Goal: Task Accomplishment & Management: Complete application form

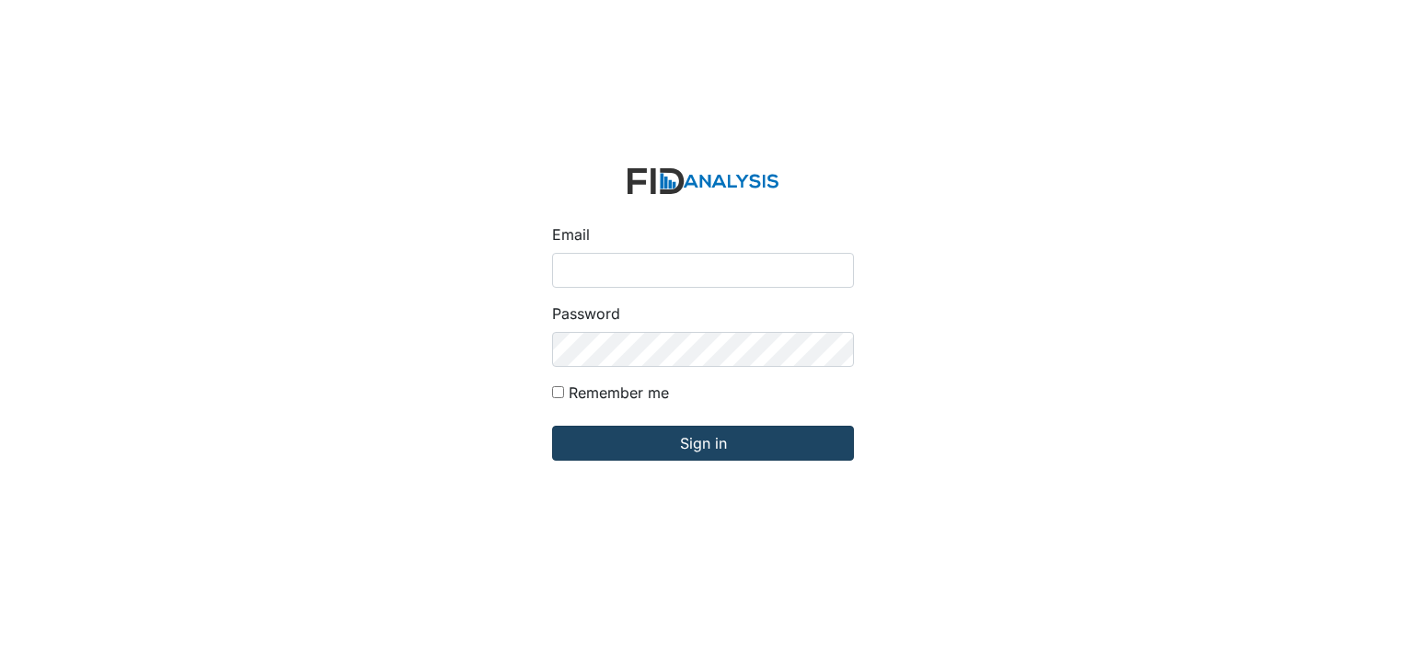
type input "[EMAIL_ADDRESS][DOMAIN_NAME]"
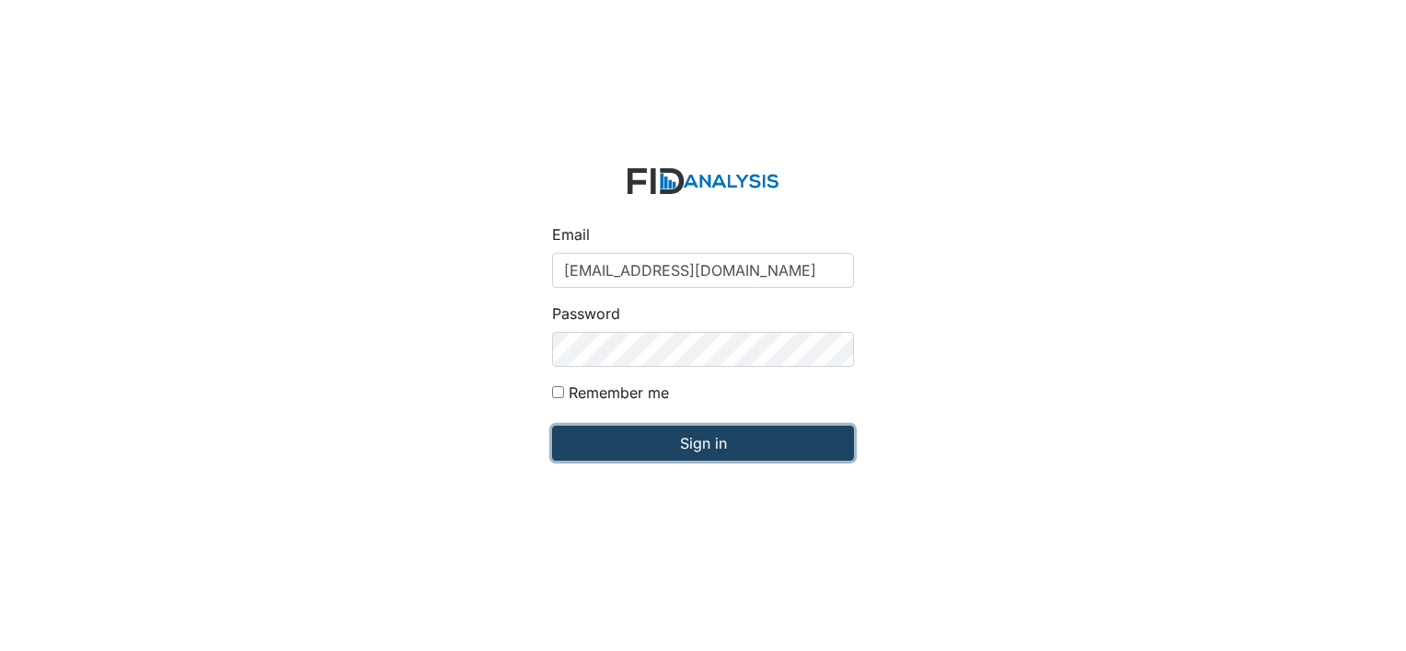
click at [725, 436] on input "Sign in" at bounding box center [703, 443] width 302 height 35
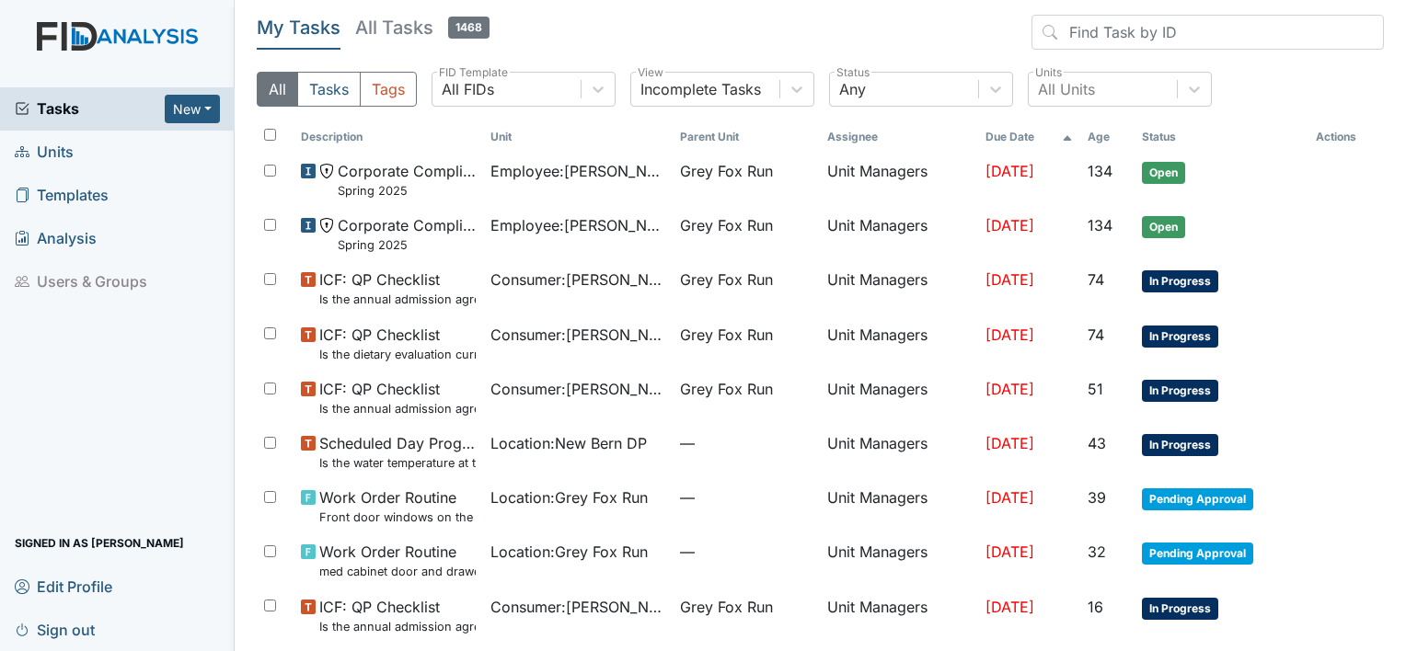
click at [69, 149] on span "Units" at bounding box center [44, 152] width 59 height 29
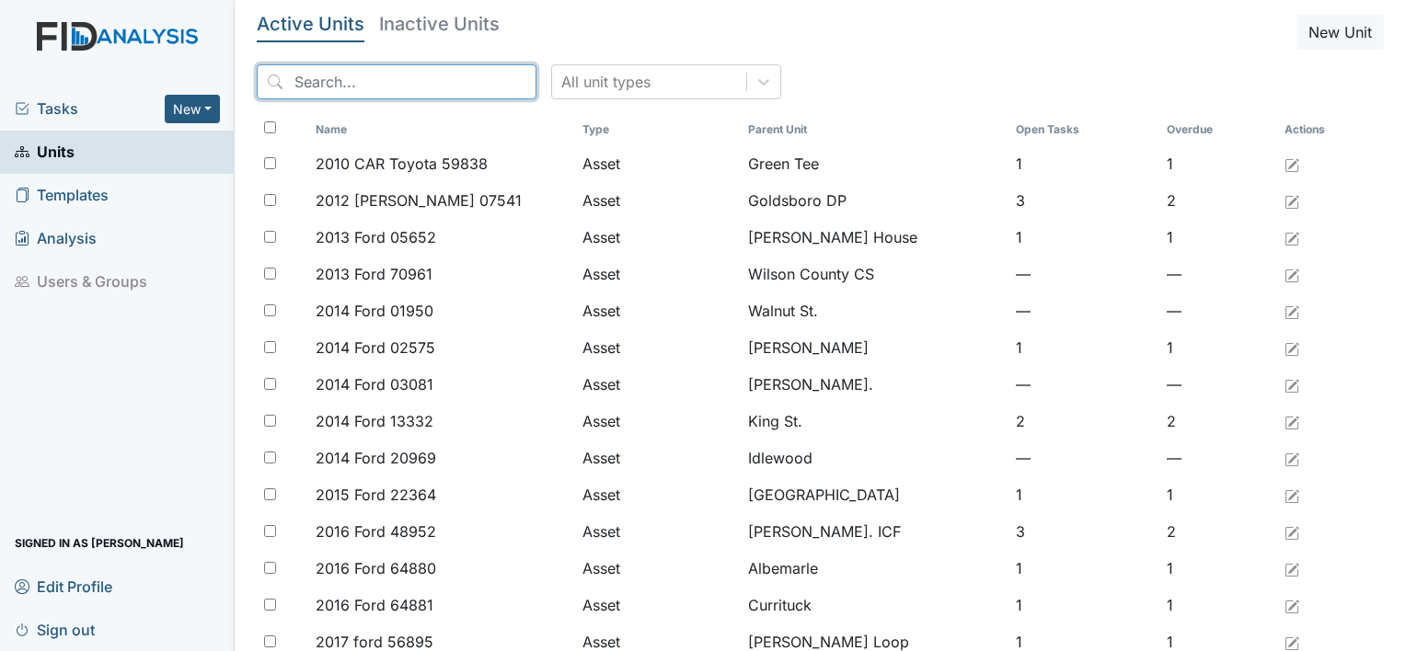
click at [369, 74] on input "search" at bounding box center [397, 81] width 280 height 35
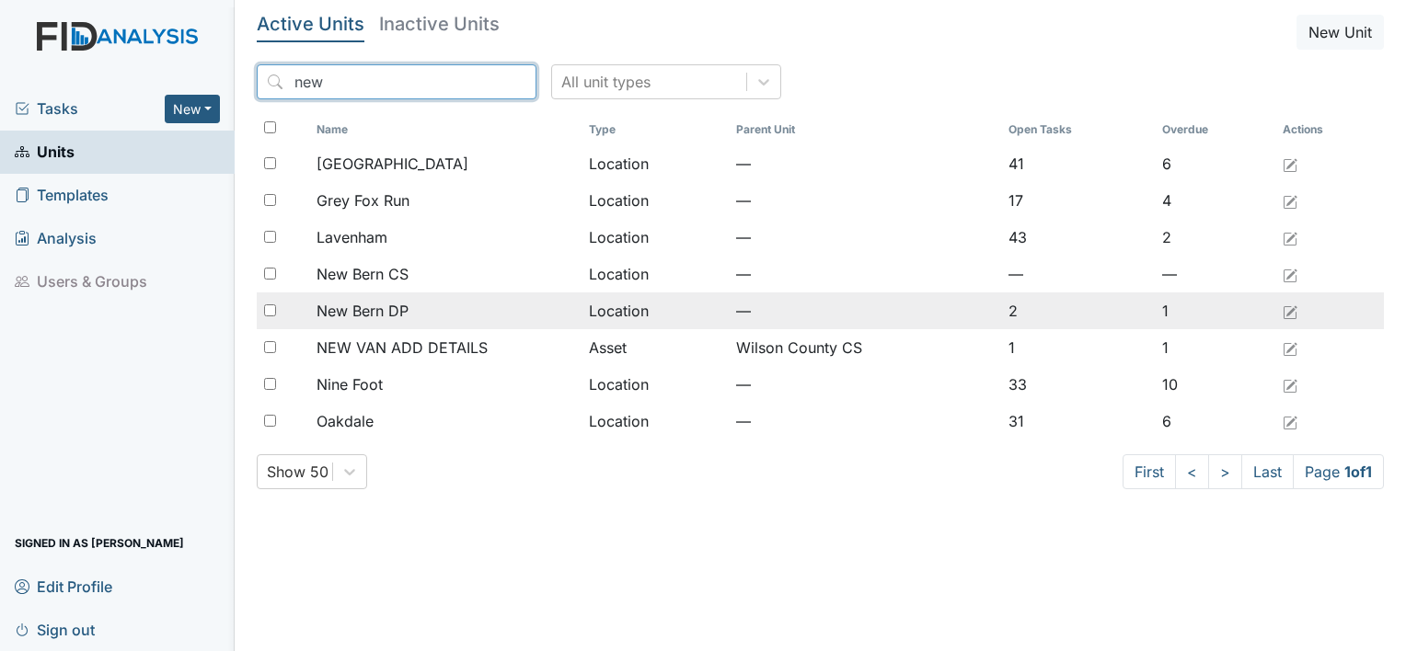
type input "new"
click at [385, 306] on span "New Bern DP" at bounding box center [363, 311] width 92 height 22
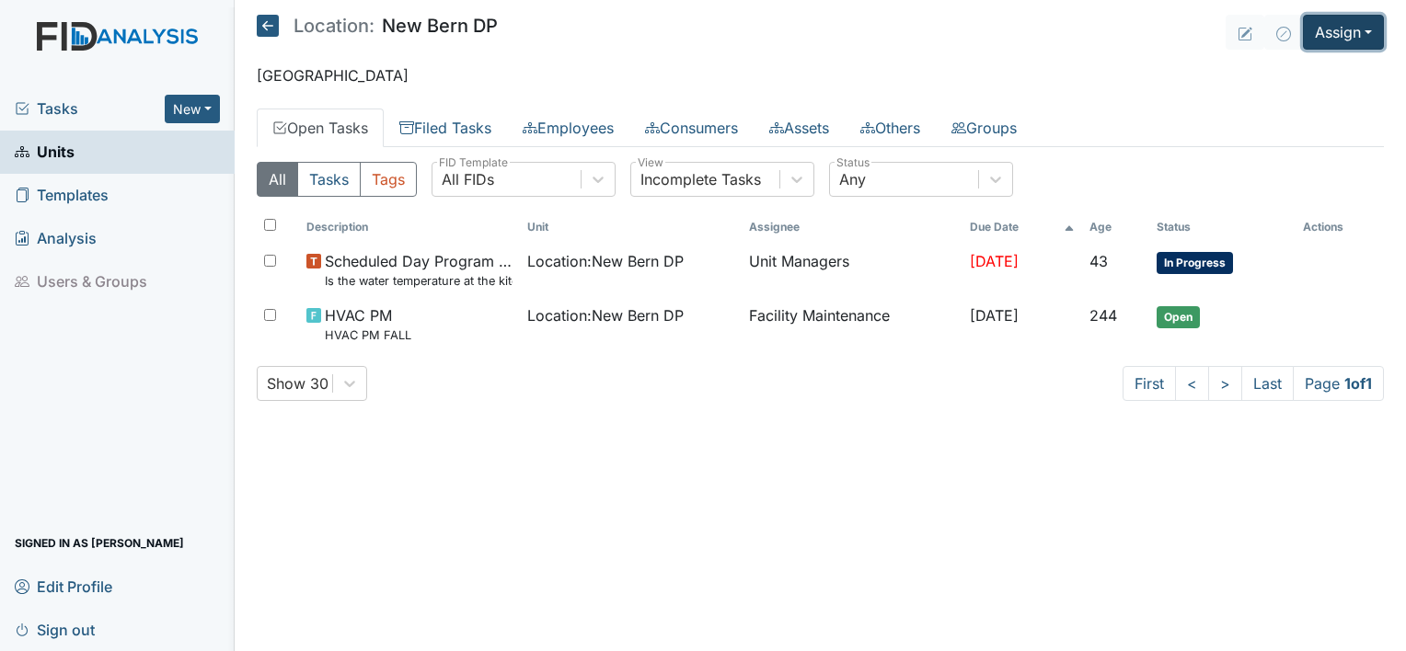
click at [1368, 34] on button "Assign" at bounding box center [1343, 32] width 81 height 35
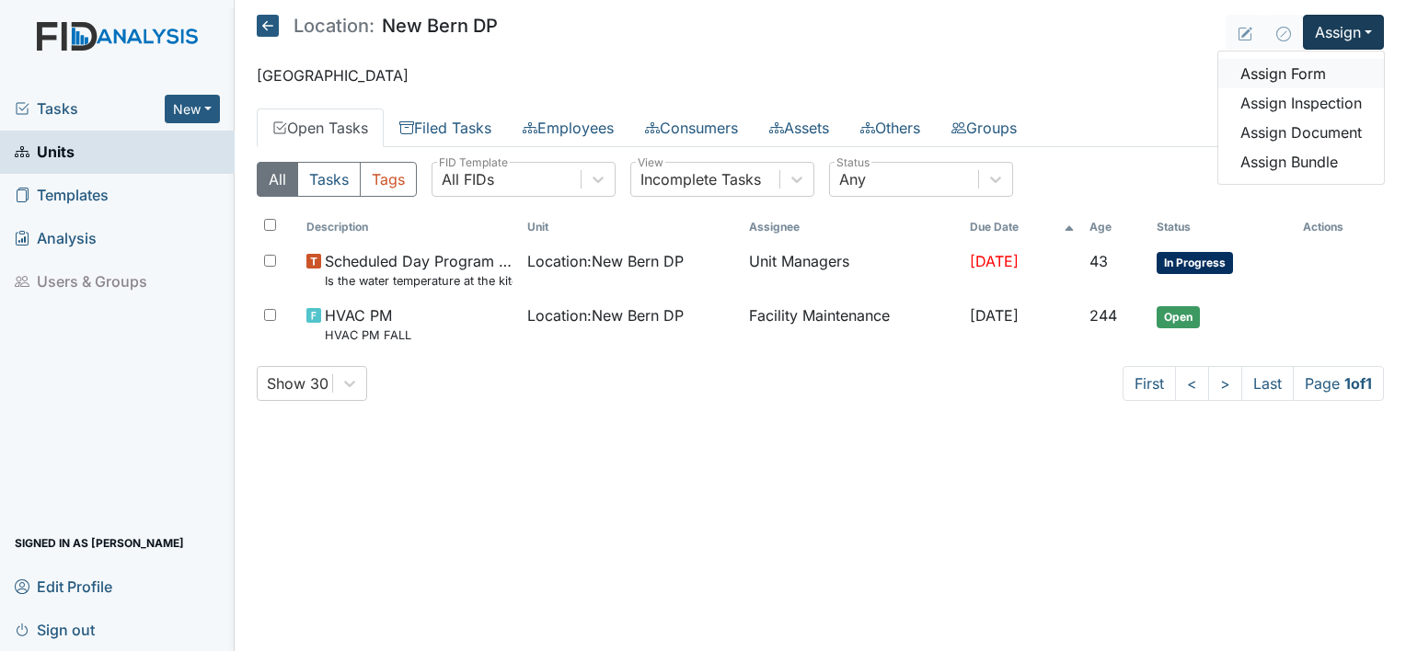
click at [1306, 82] on link "Assign Form" at bounding box center [1301, 73] width 166 height 29
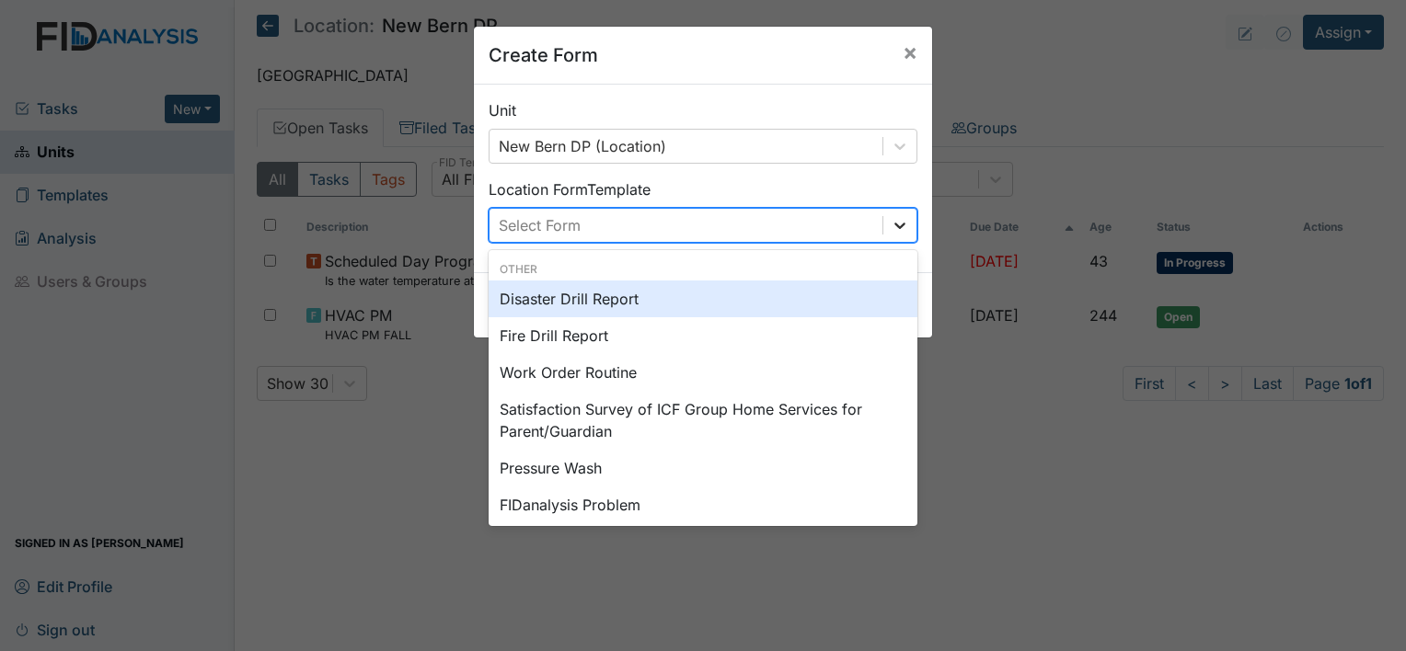
click at [891, 228] on icon at bounding box center [900, 225] width 18 height 18
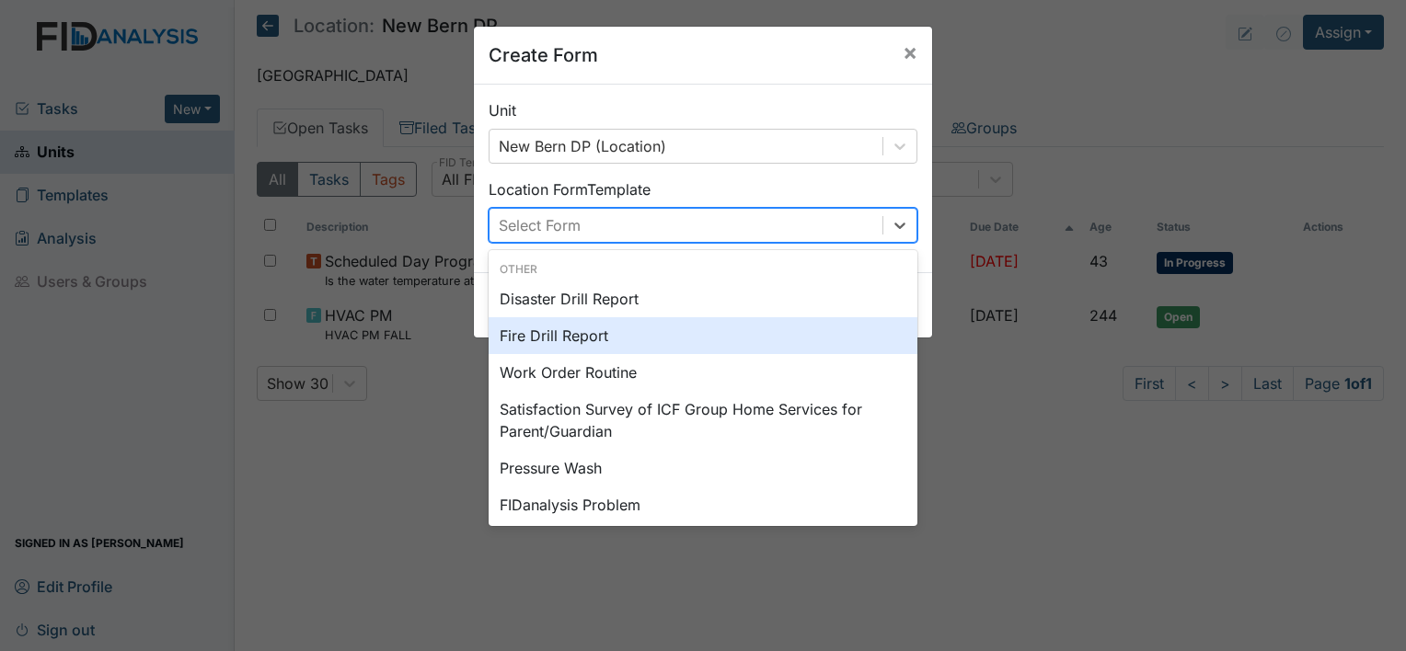
click at [789, 328] on div "Fire Drill Report" at bounding box center [703, 335] width 429 height 37
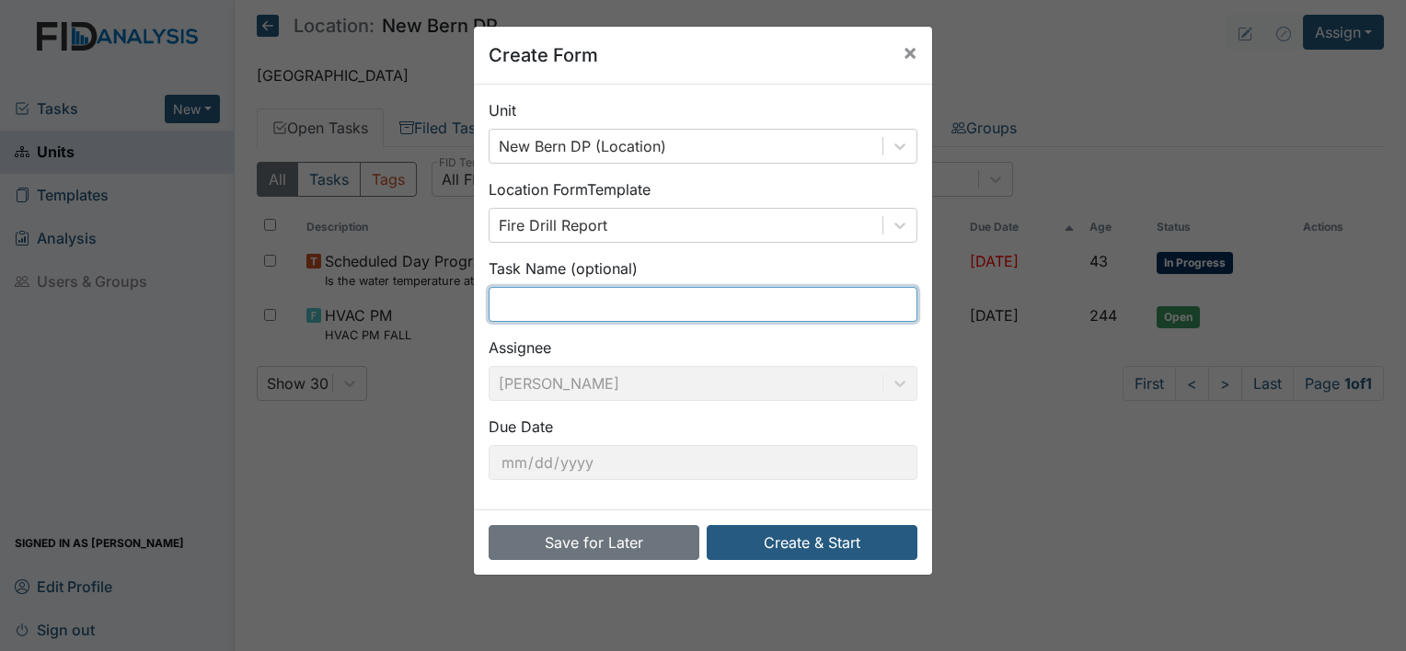
click at [735, 313] on input "text" at bounding box center [703, 304] width 429 height 35
type input "fire drill"
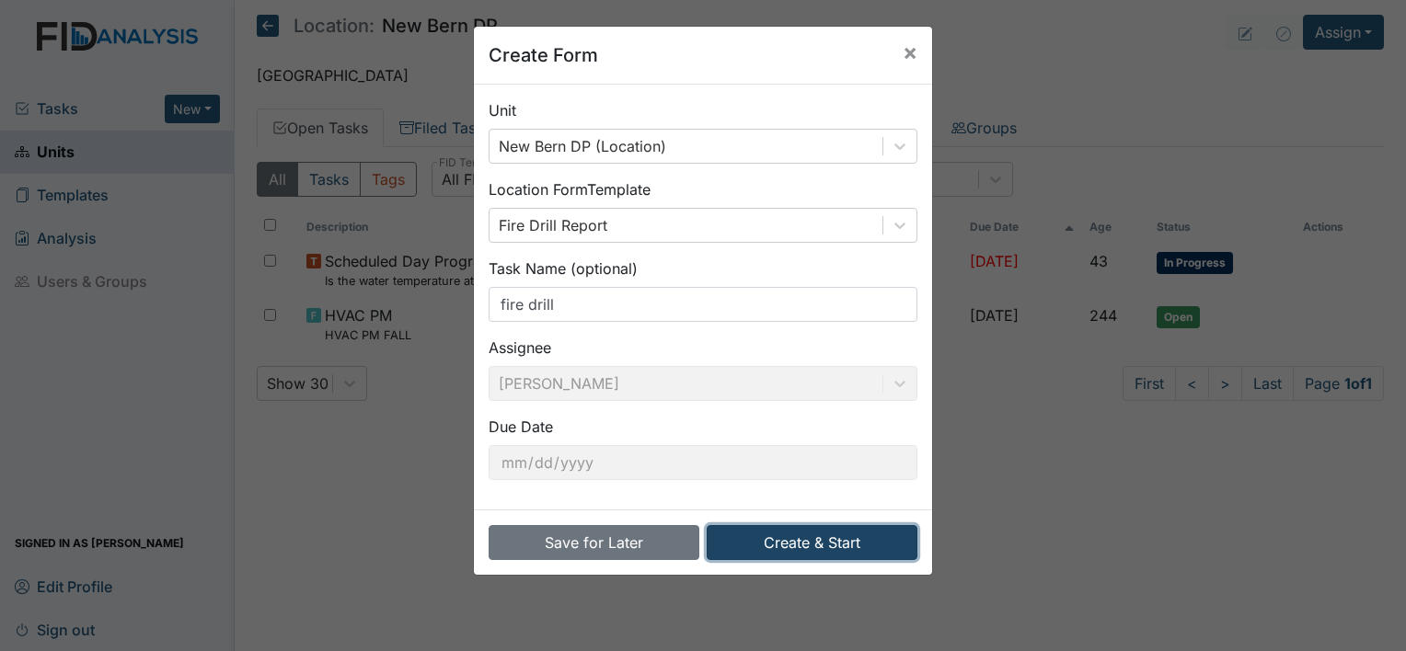
click at [754, 545] on button "Create & Start" at bounding box center [812, 542] width 211 height 35
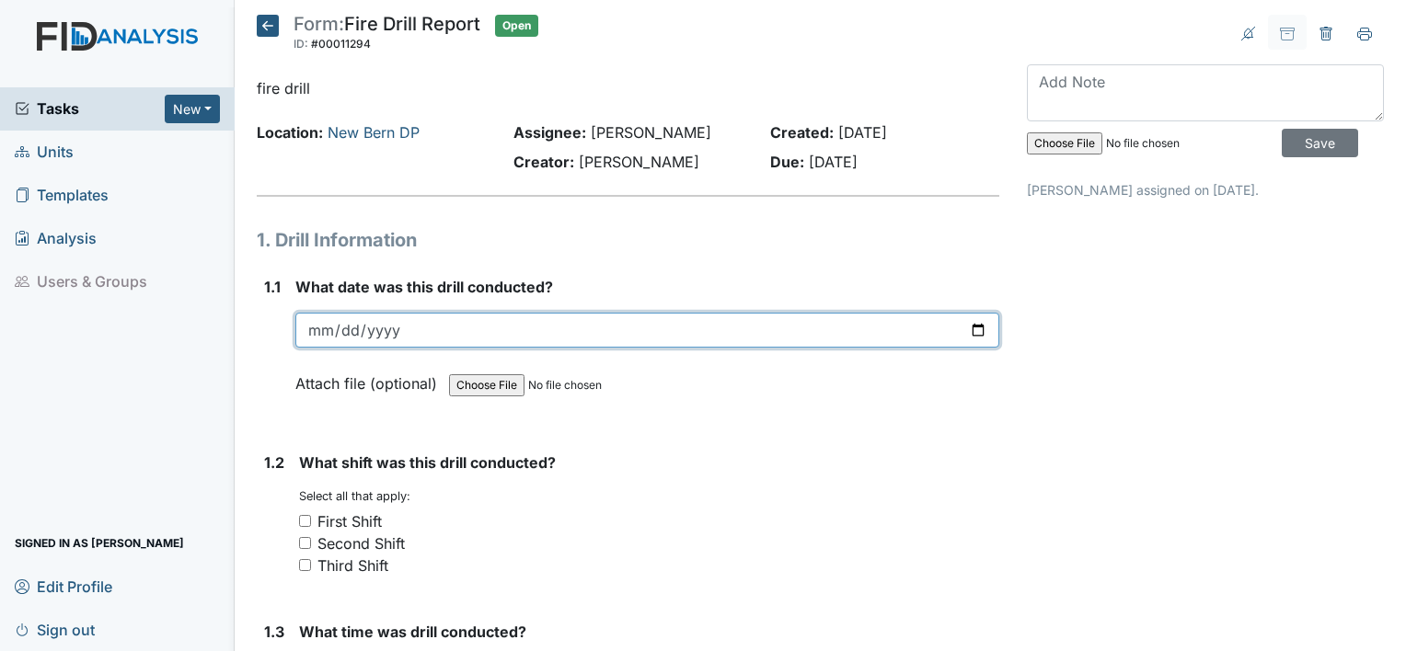
click at [331, 329] on input "date" at bounding box center [647, 330] width 704 height 35
type input "[DATE]"
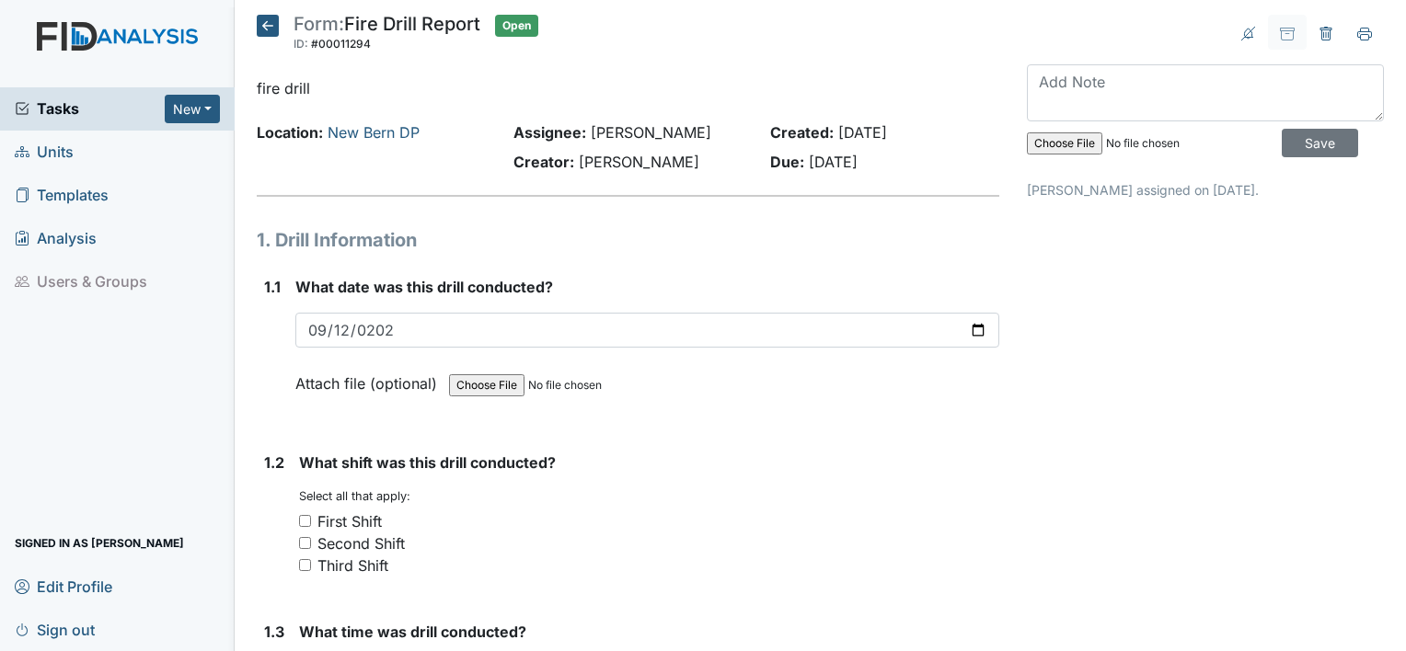
click at [305, 523] on input "First Shift" at bounding box center [305, 521] width 12 height 12
checkbox input "true"
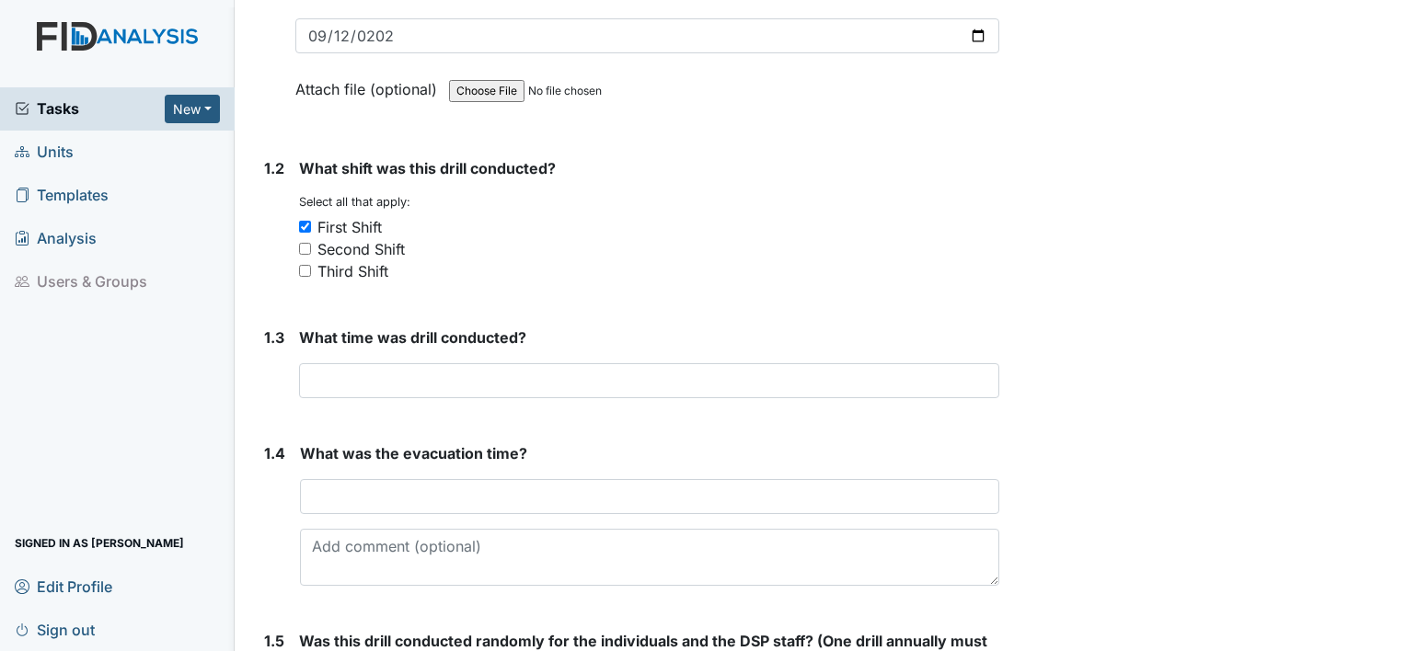
scroll to position [355, 0]
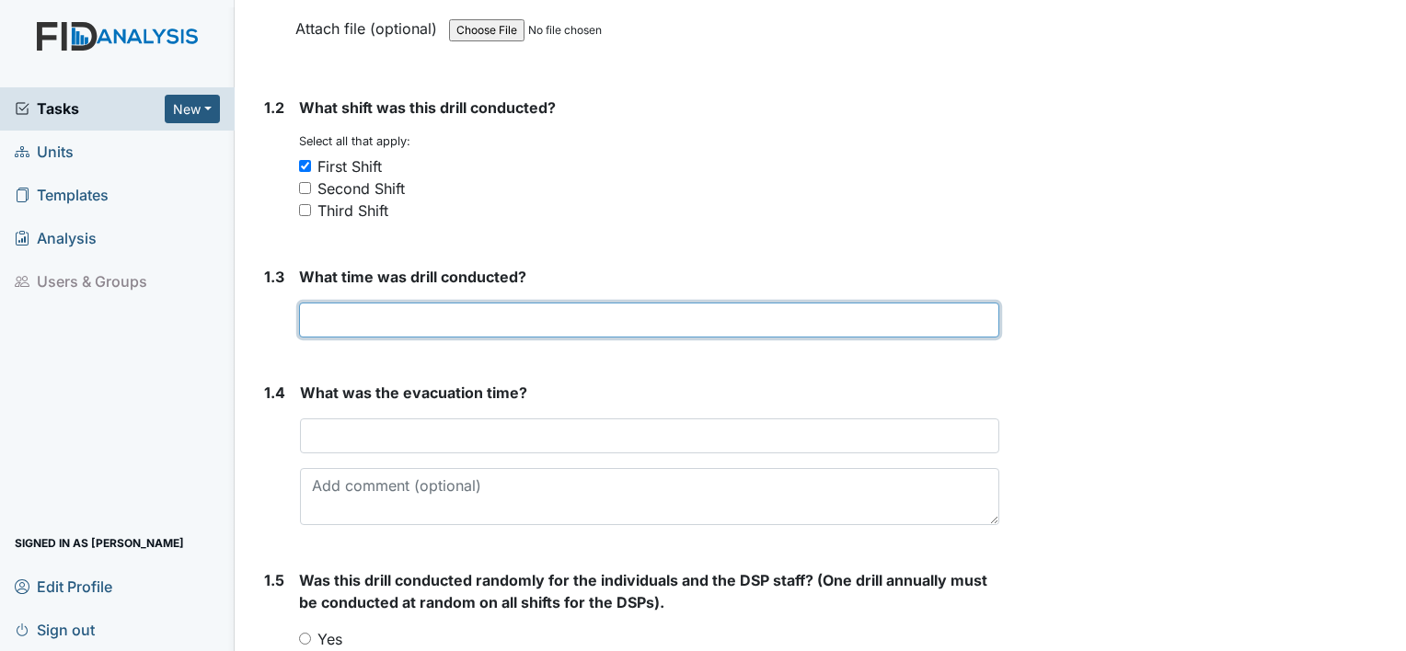
click at [451, 313] on input "text" at bounding box center [649, 320] width 700 height 35
type input "10:22am"
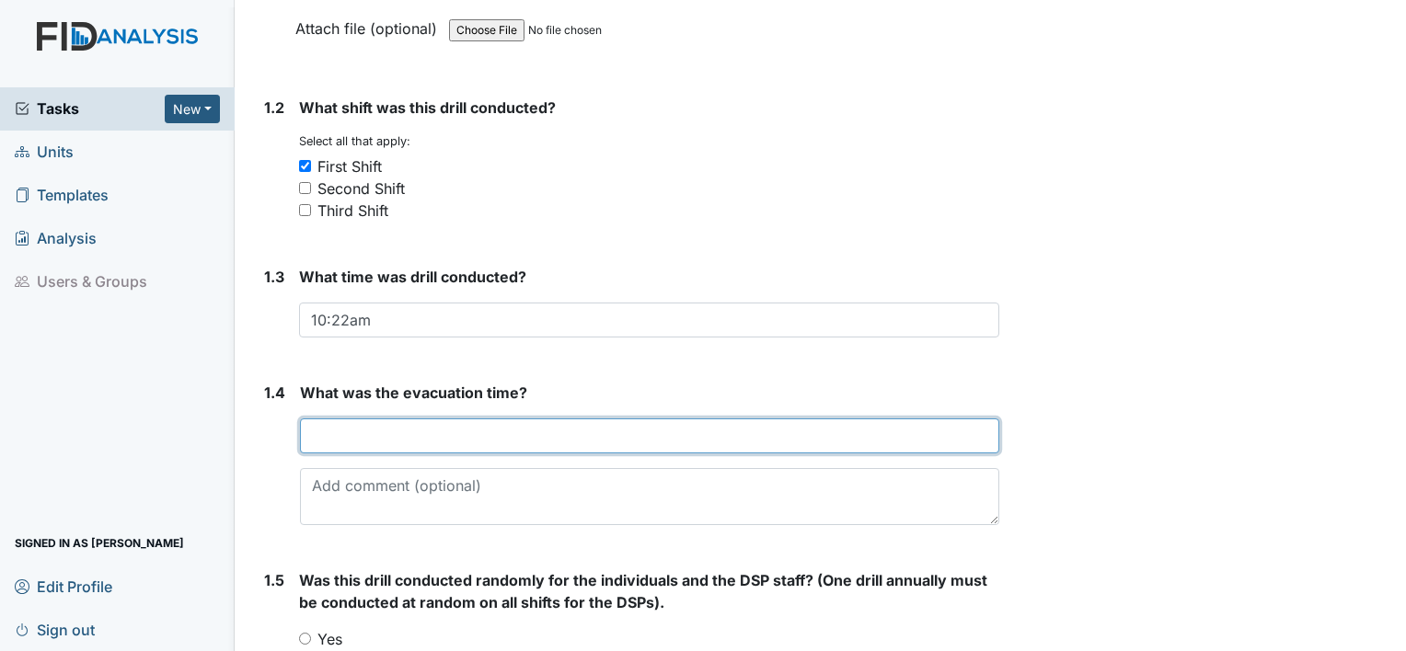
click at [432, 438] on input "text" at bounding box center [649, 436] width 699 height 35
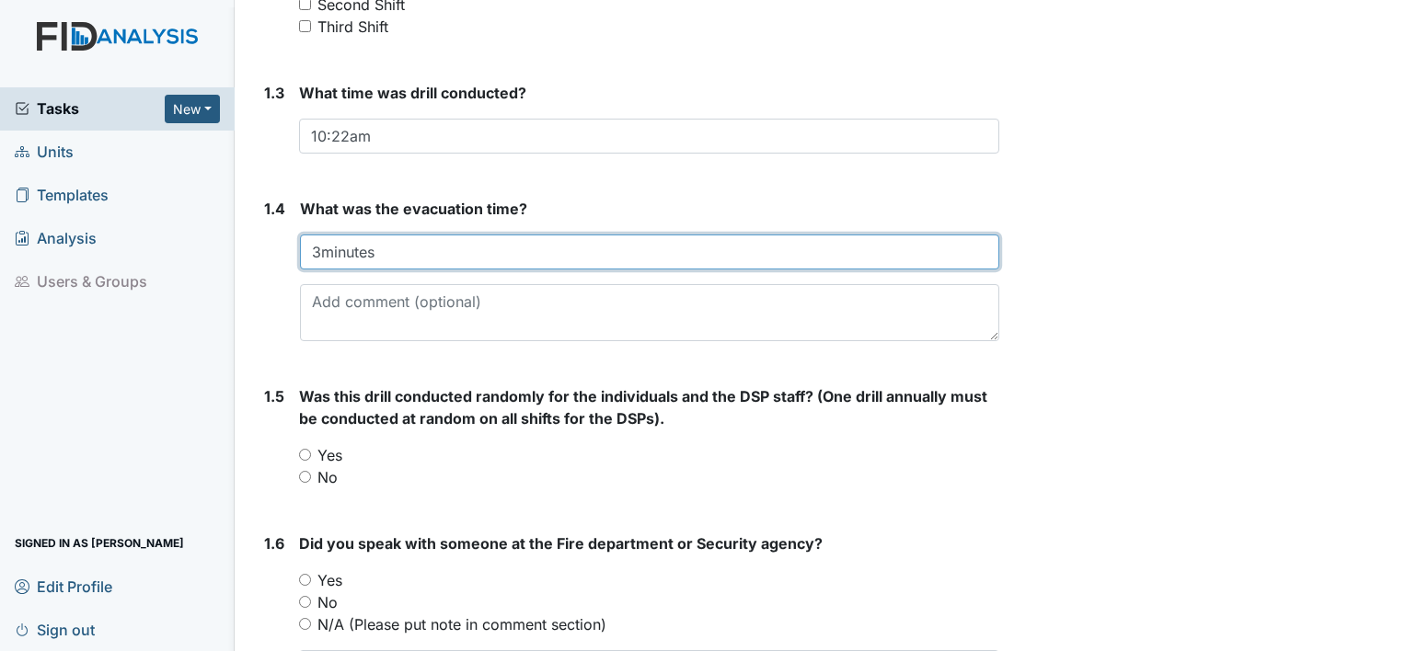
scroll to position [710, 0]
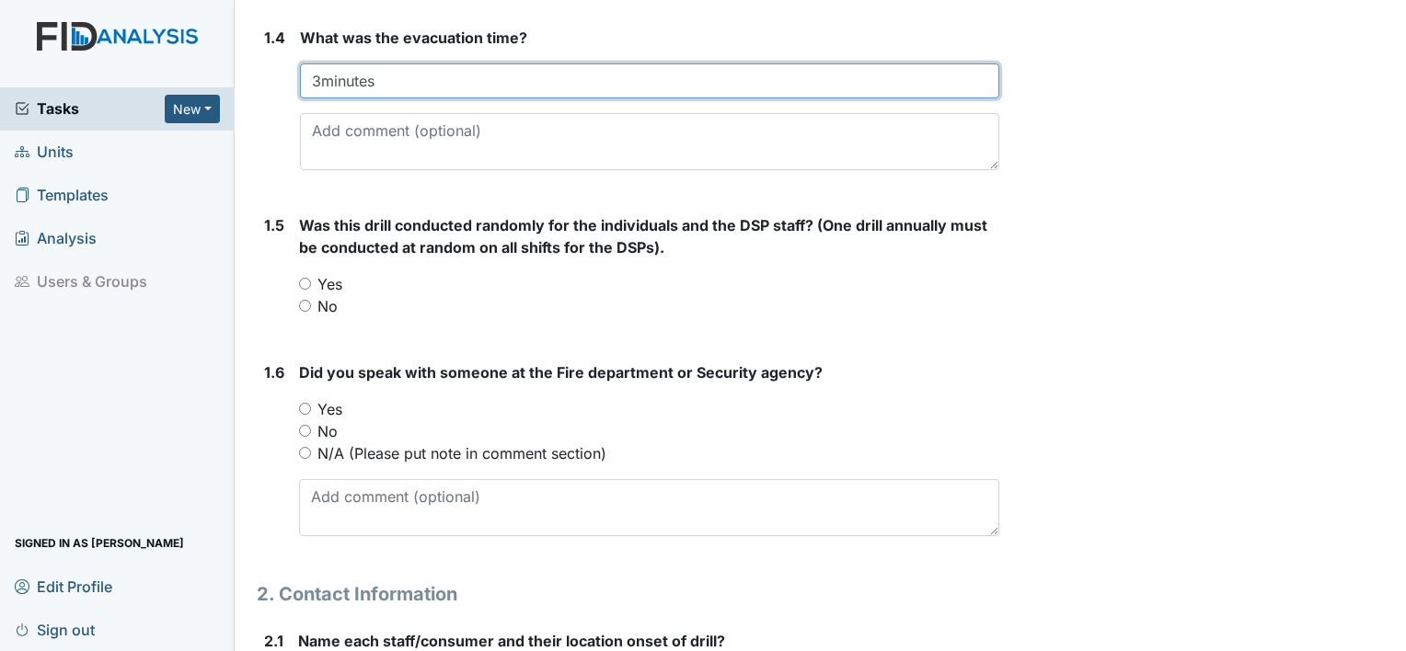
type input "3minutes"
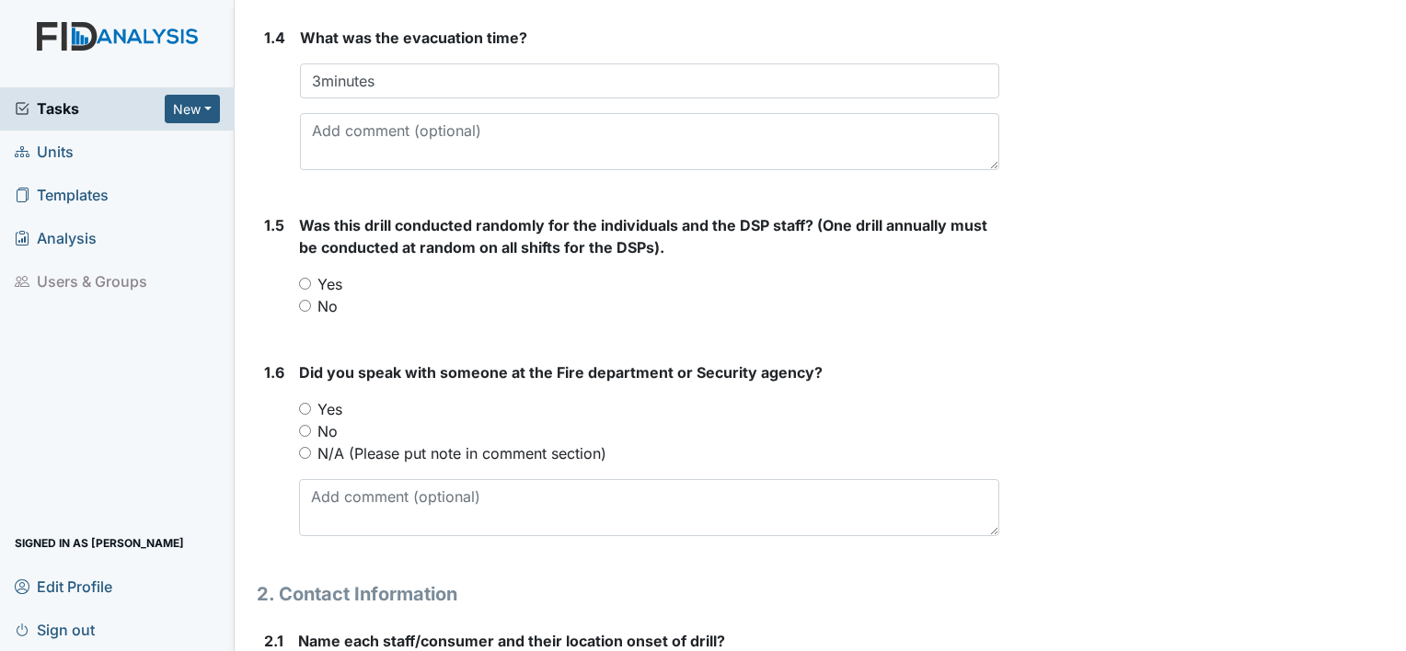
click at [306, 278] on input "Yes" at bounding box center [305, 284] width 12 height 12
radio input "true"
click at [308, 404] on input "Yes" at bounding box center [305, 409] width 12 height 12
radio input "true"
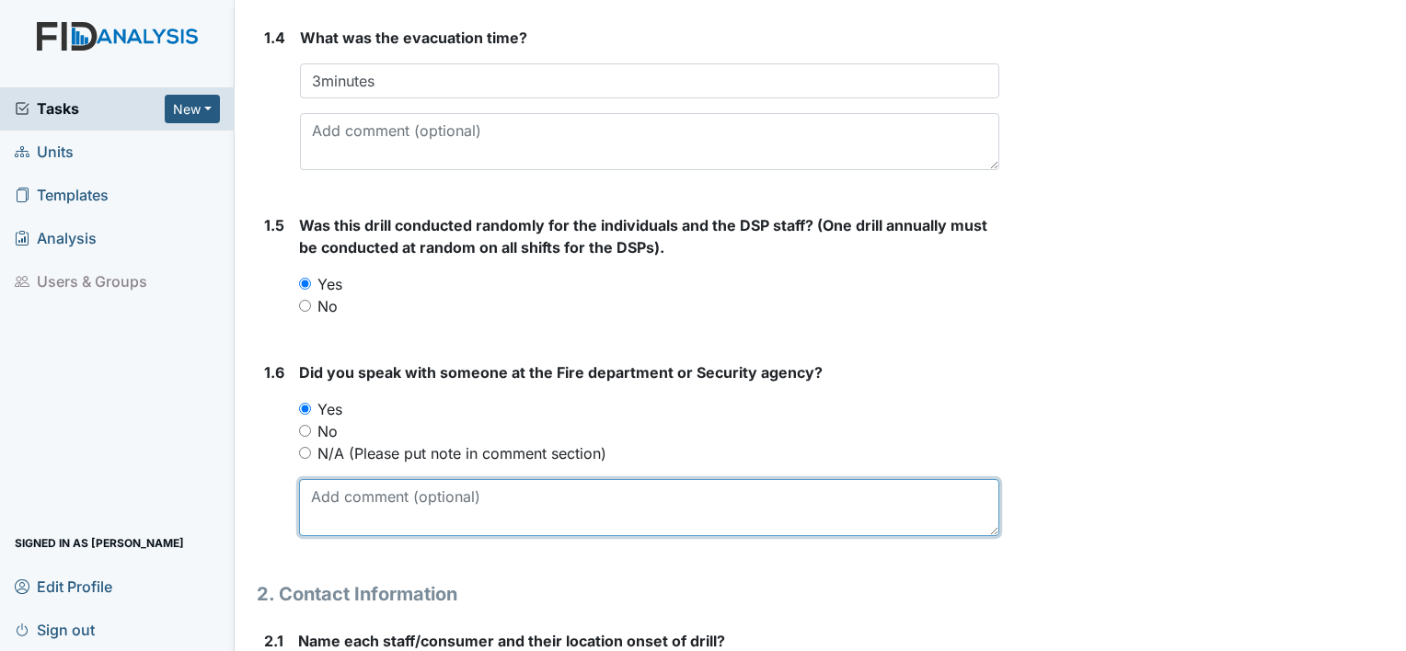
click at [332, 493] on textarea at bounding box center [649, 507] width 700 height 57
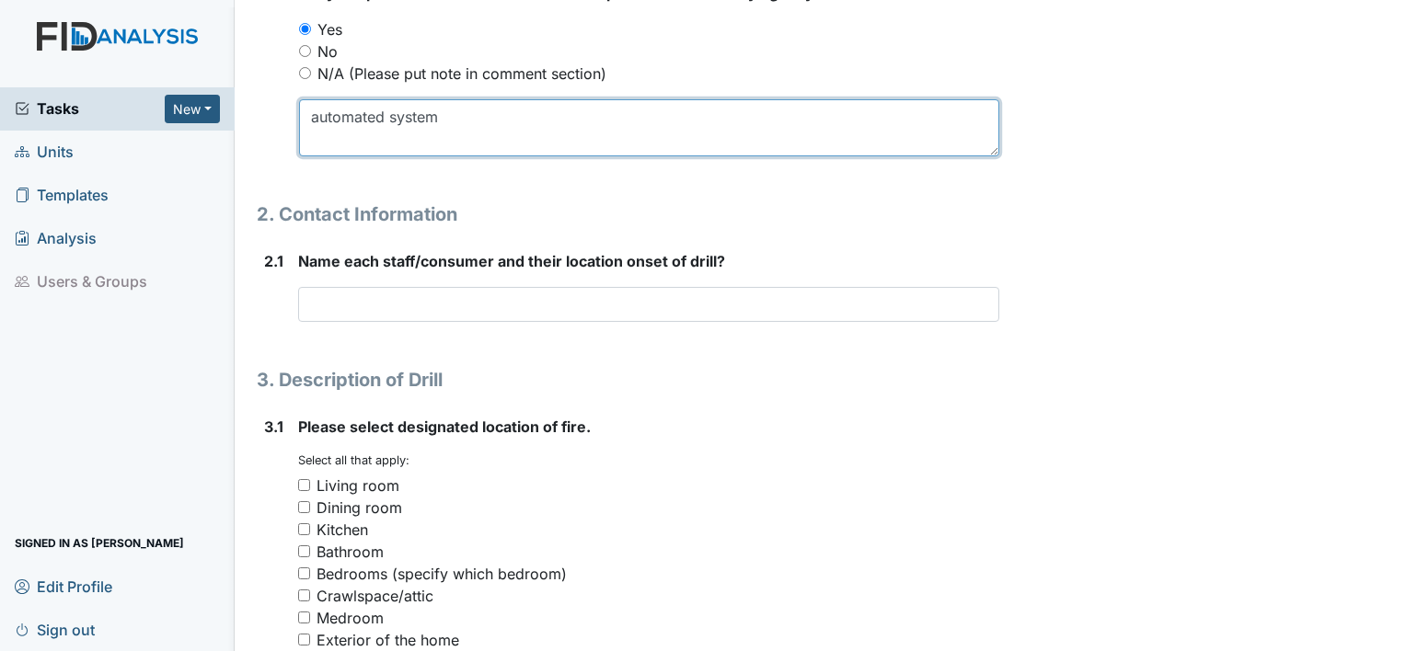
scroll to position [1102, 0]
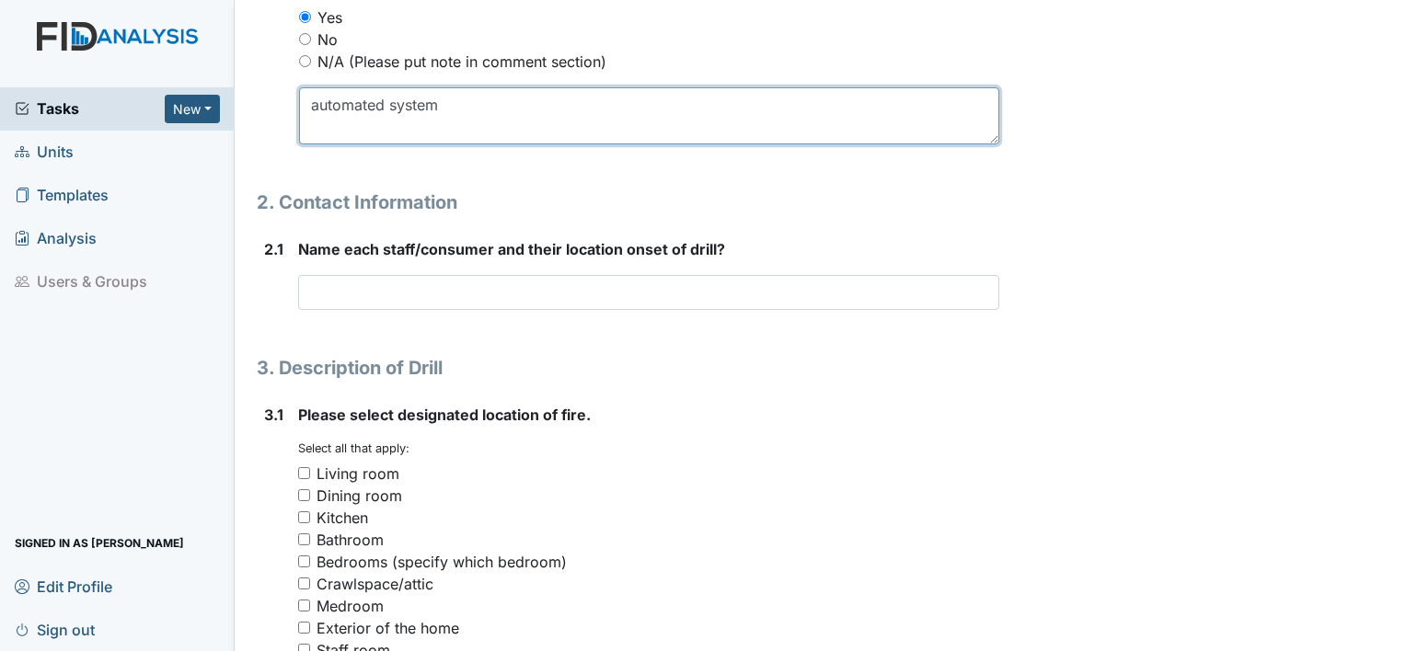
type textarea "automated system"
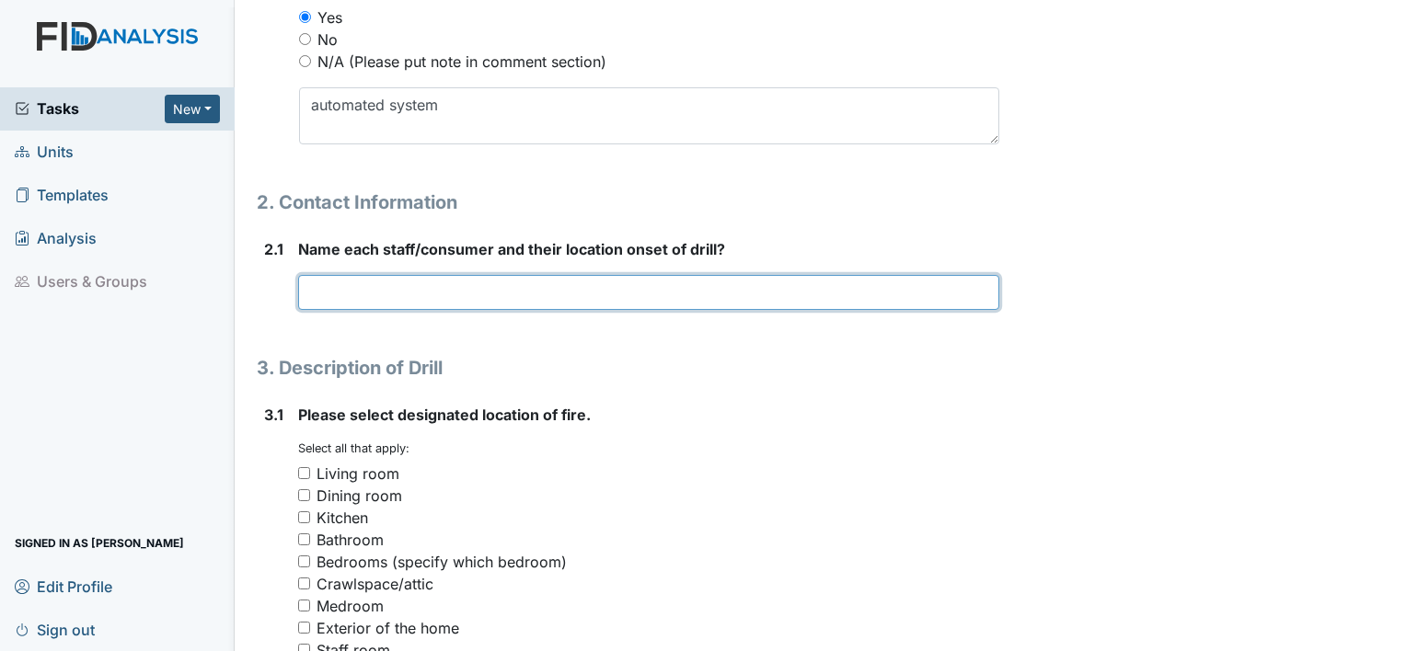
click at [317, 287] on input "text" at bounding box center [648, 292] width 701 height 35
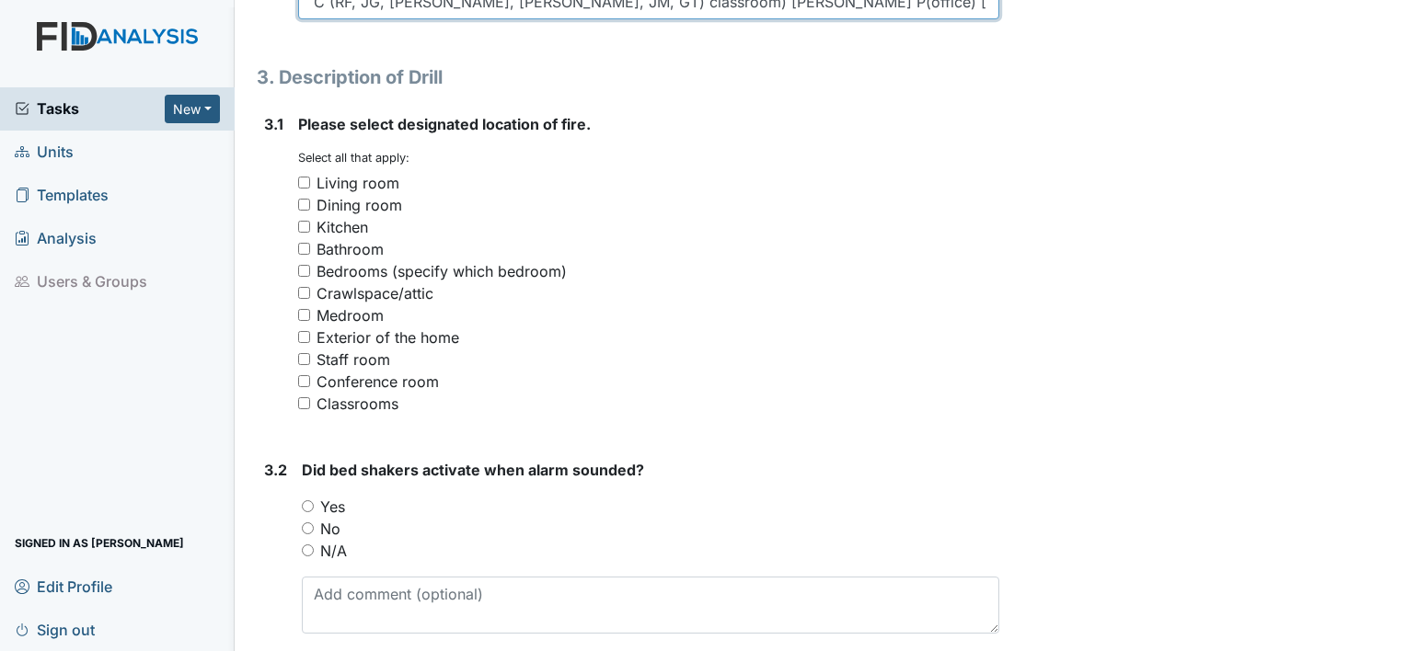
scroll to position [1396, 0]
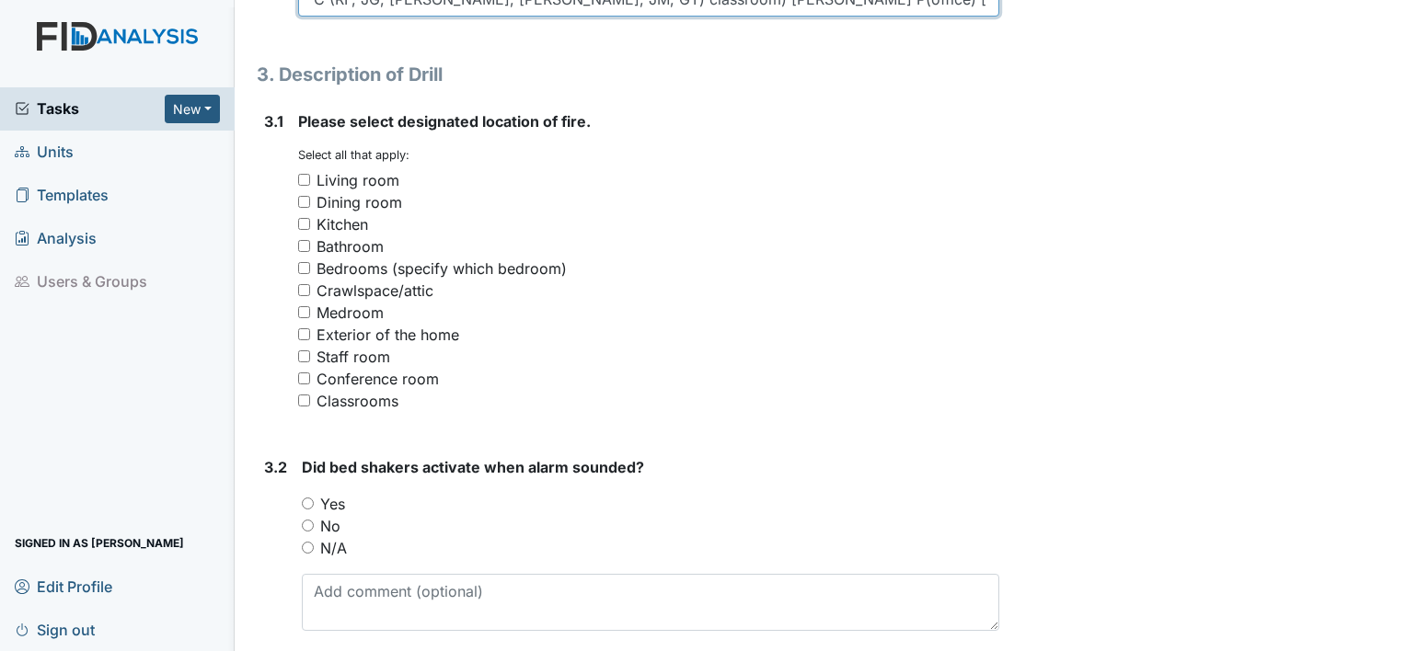
type input "Natalia D, Michelle T, William M, Tim T, (WD, Jose J, John J, KL, KM, )dining r…"
click at [305, 547] on input "N/A" at bounding box center [308, 548] width 12 height 12
radio input "true"
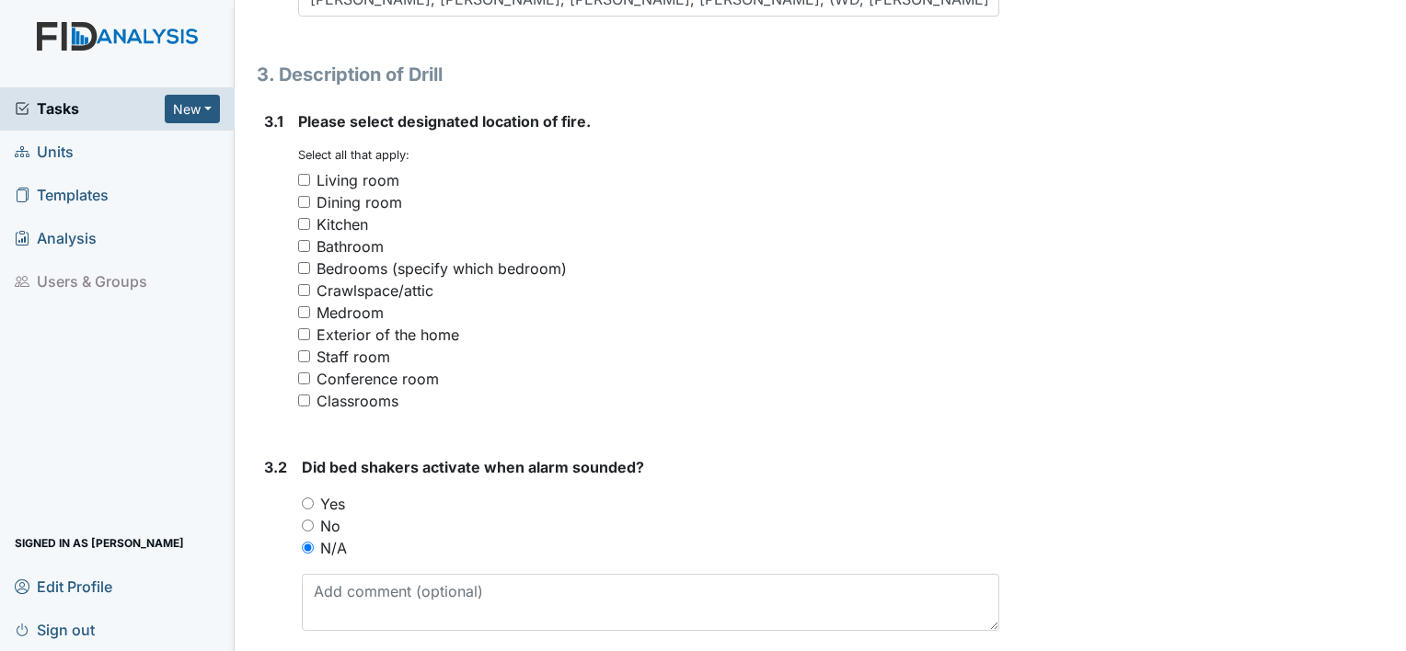
click at [303, 177] on input "Living room" at bounding box center [304, 180] width 12 height 12
checkbox input "true"
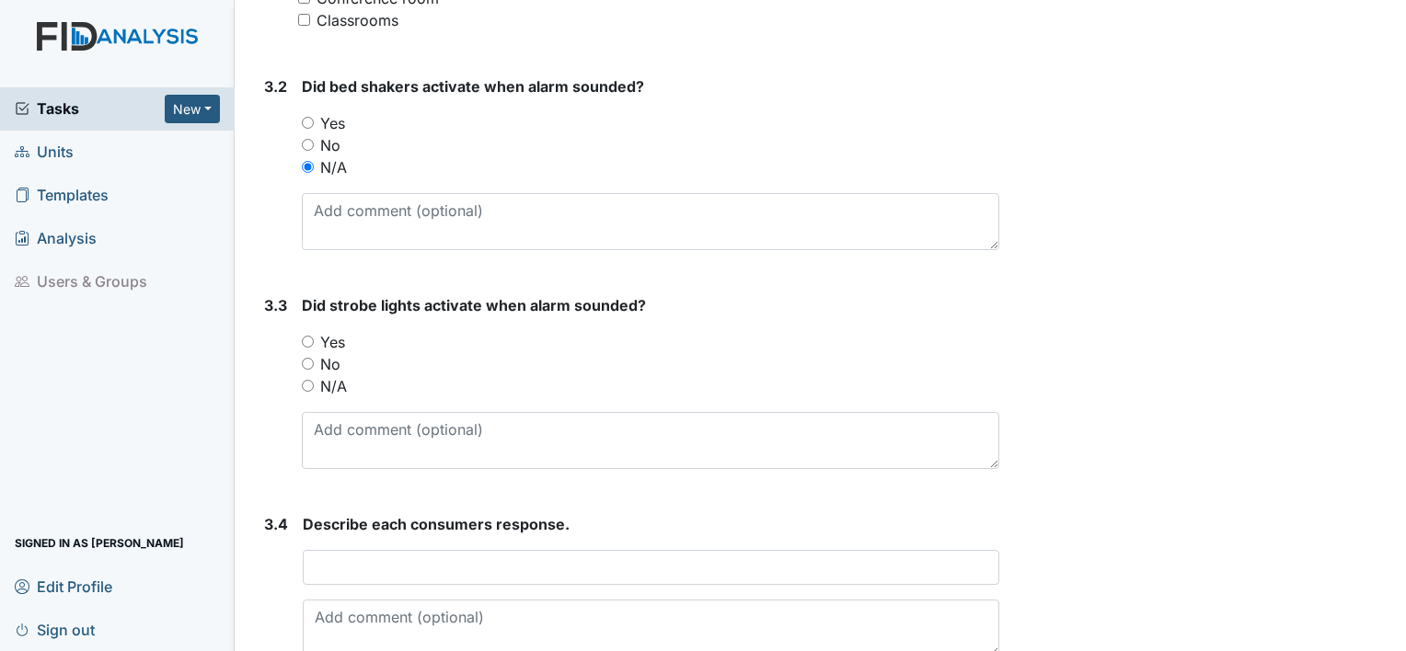
scroll to position [1850, 0]
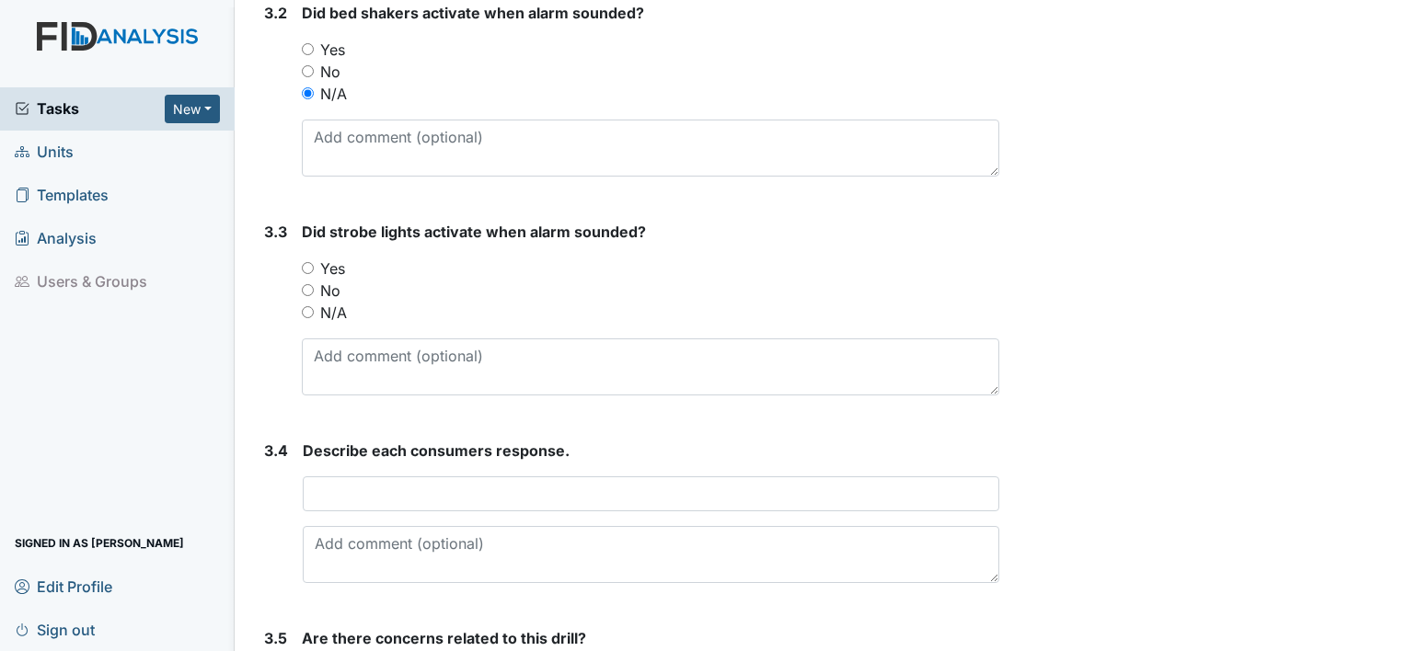
click at [302, 265] on input "Yes" at bounding box center [308, 268] width 12 height 12
radio input "true"
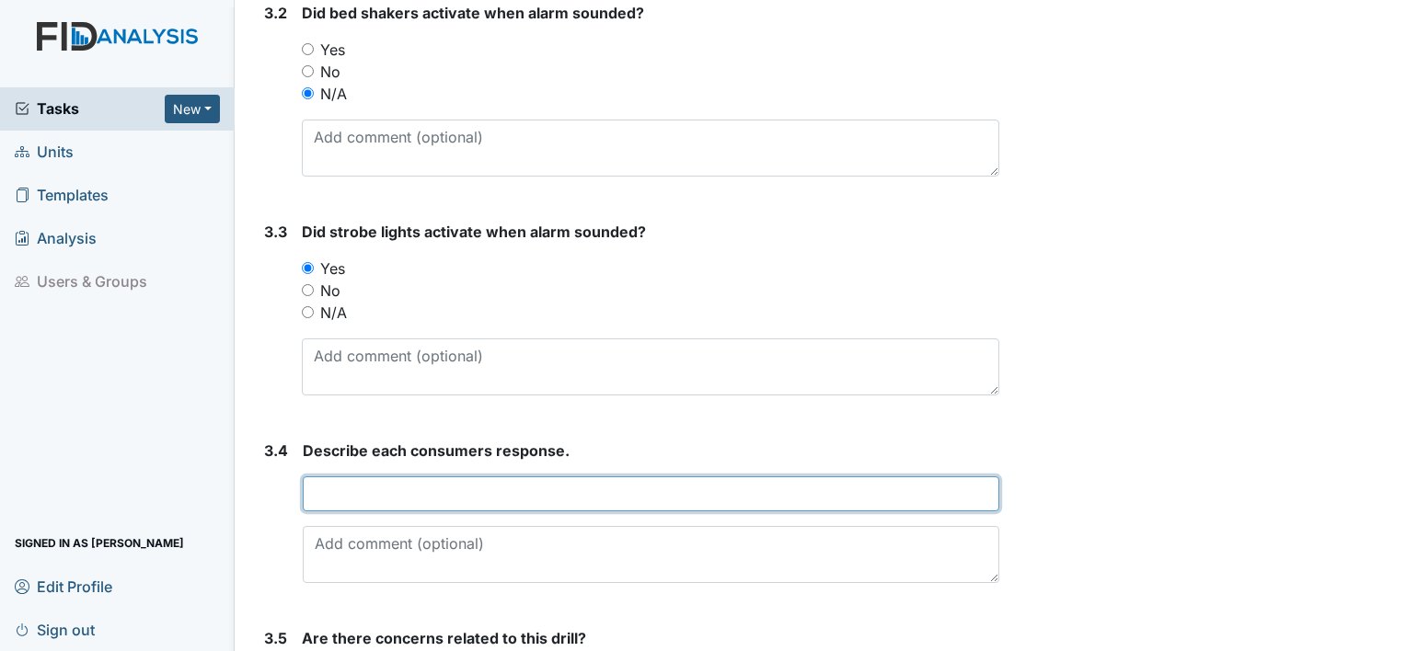
click at [342, 483] on input "text" at bounding box center [651, 494] width 697 height 35
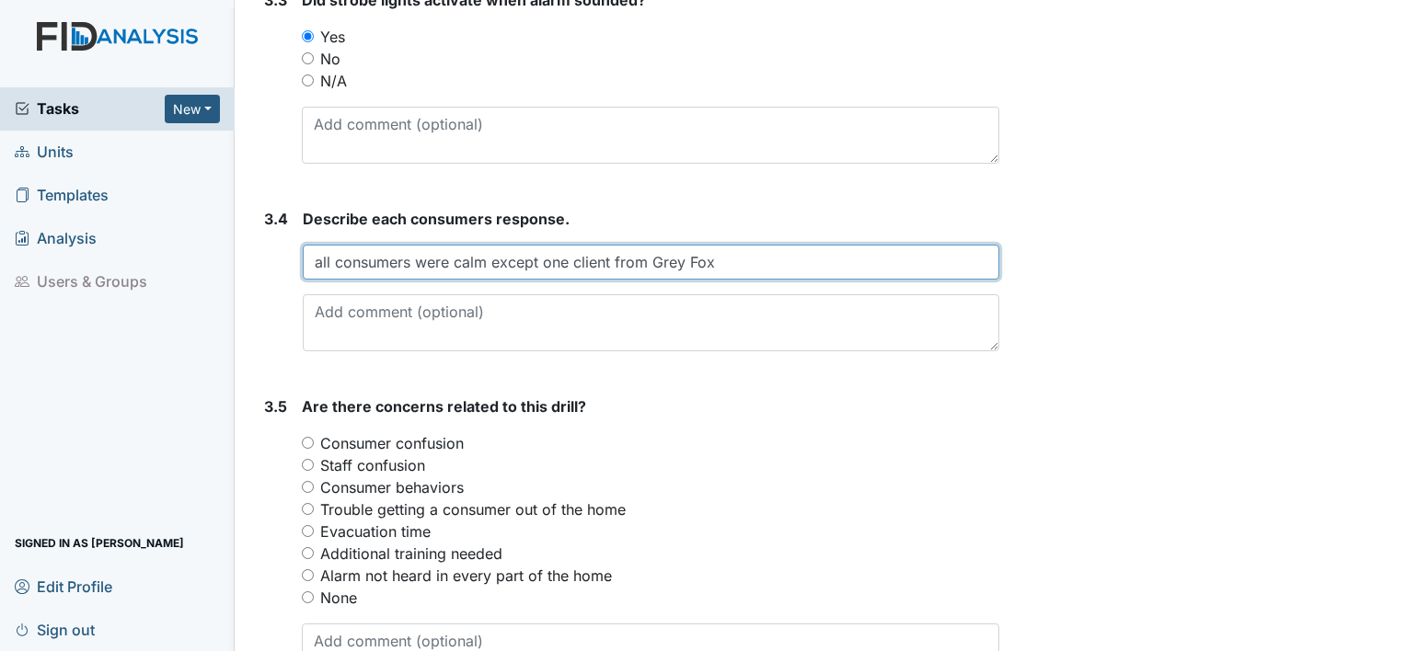
scroll to position [2083, 0]
type input "all consumers were calm except one client from Grey Fox"
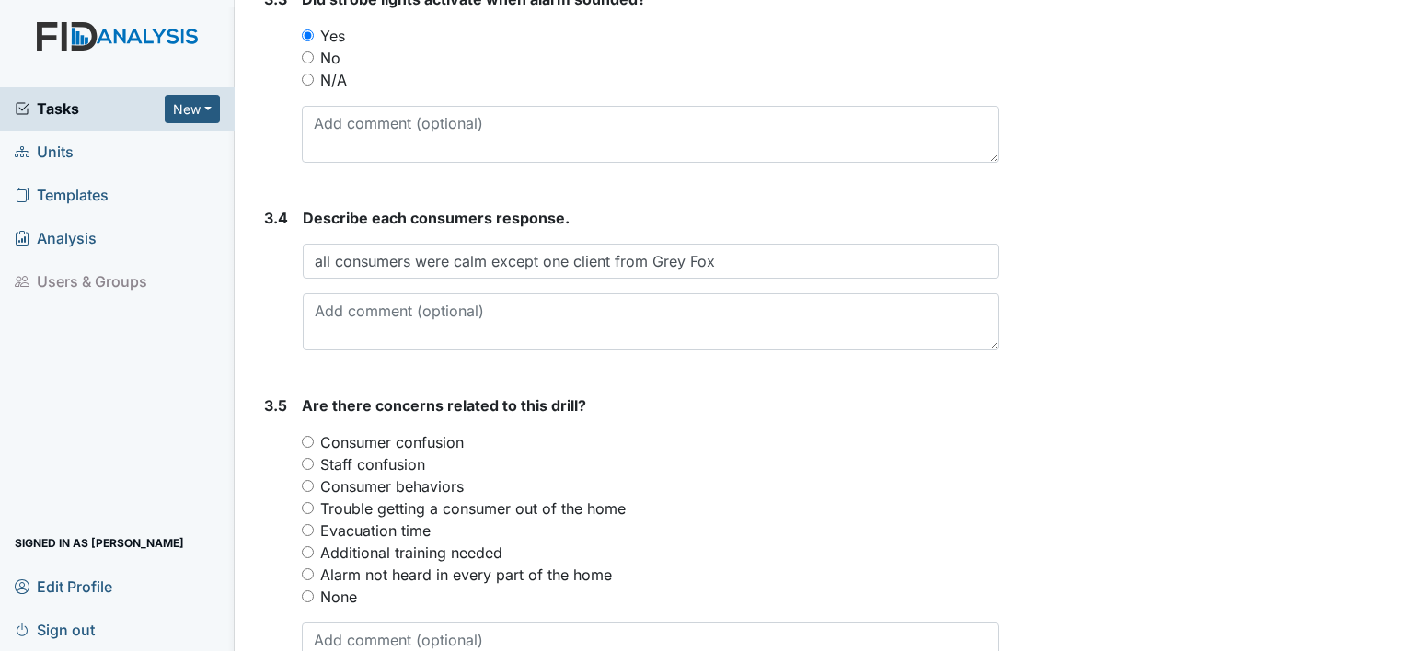
click at [309, 480] on input "Consumer behaviors" at bounding box center [308, 486] width 12 height 12
radio input "true"
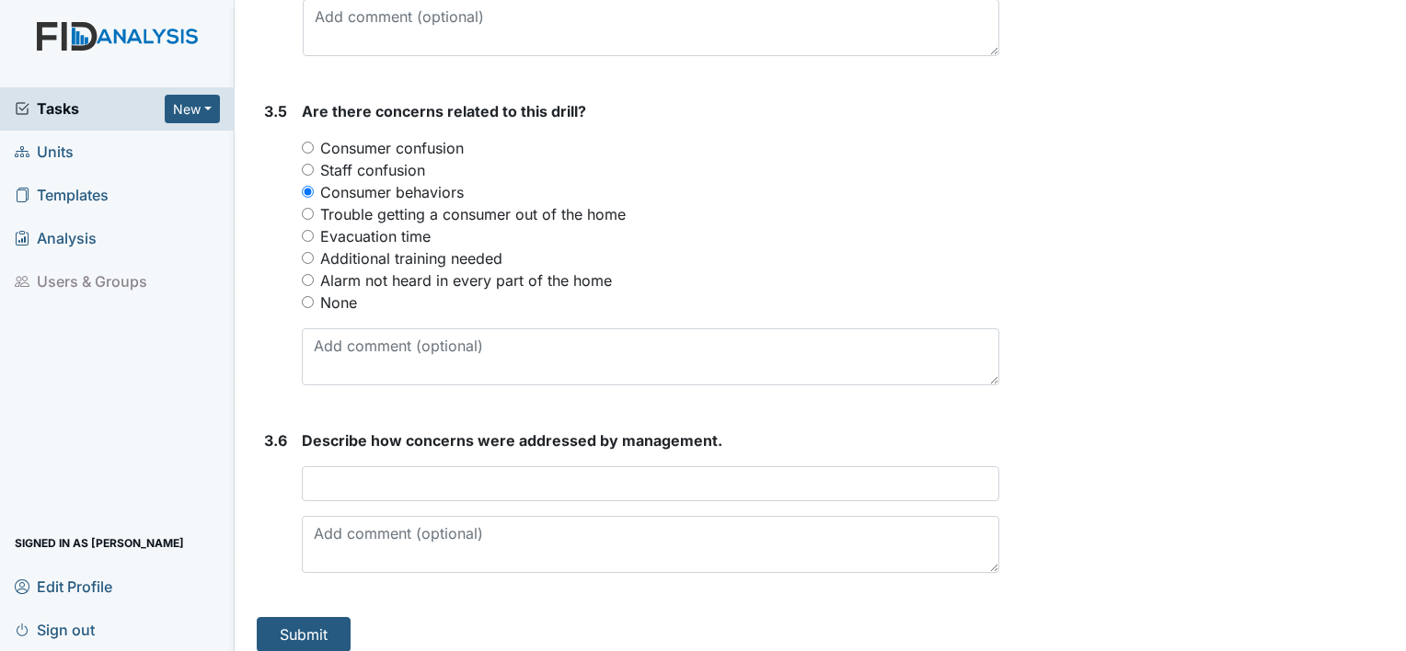
scroll to position [2389, 0]
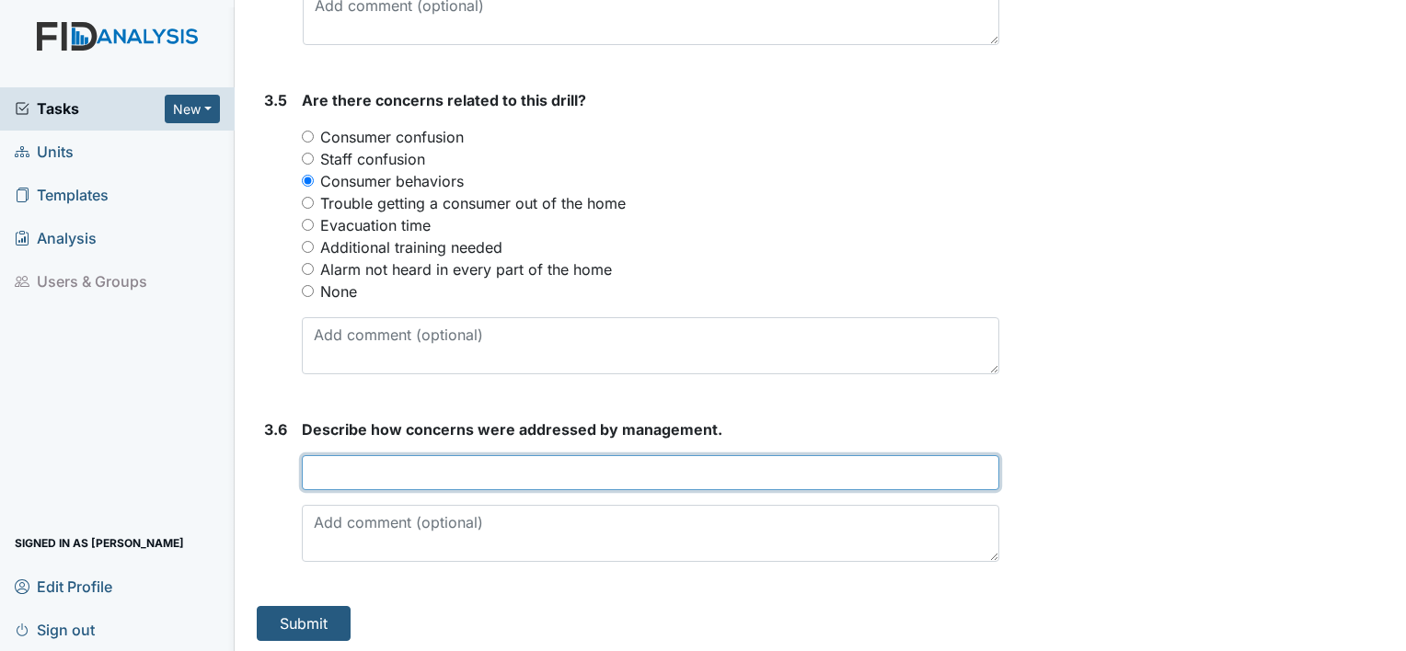
click at [581, 456] on input "text" at bounding box center [650, 472] width 697 height 35
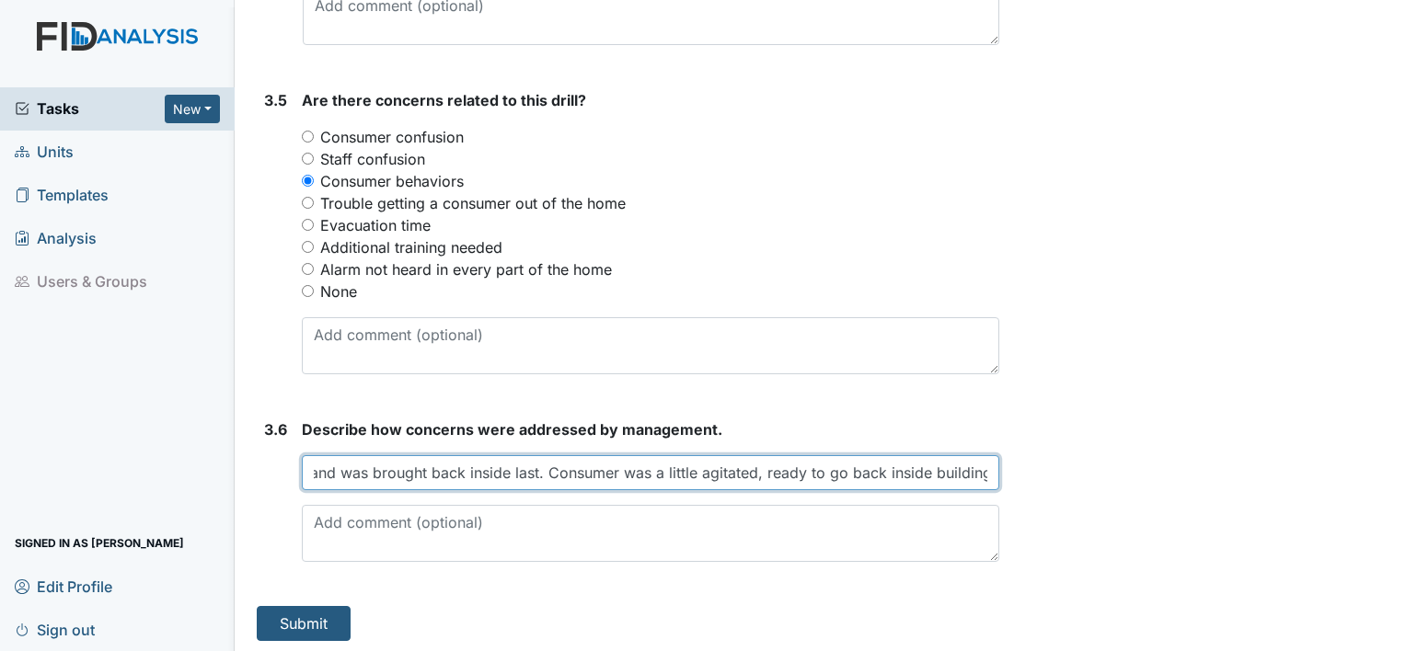
scroll to position [0, 297]
type input "consumer was calmed down by his staff and was brought back inside last. Consume…"
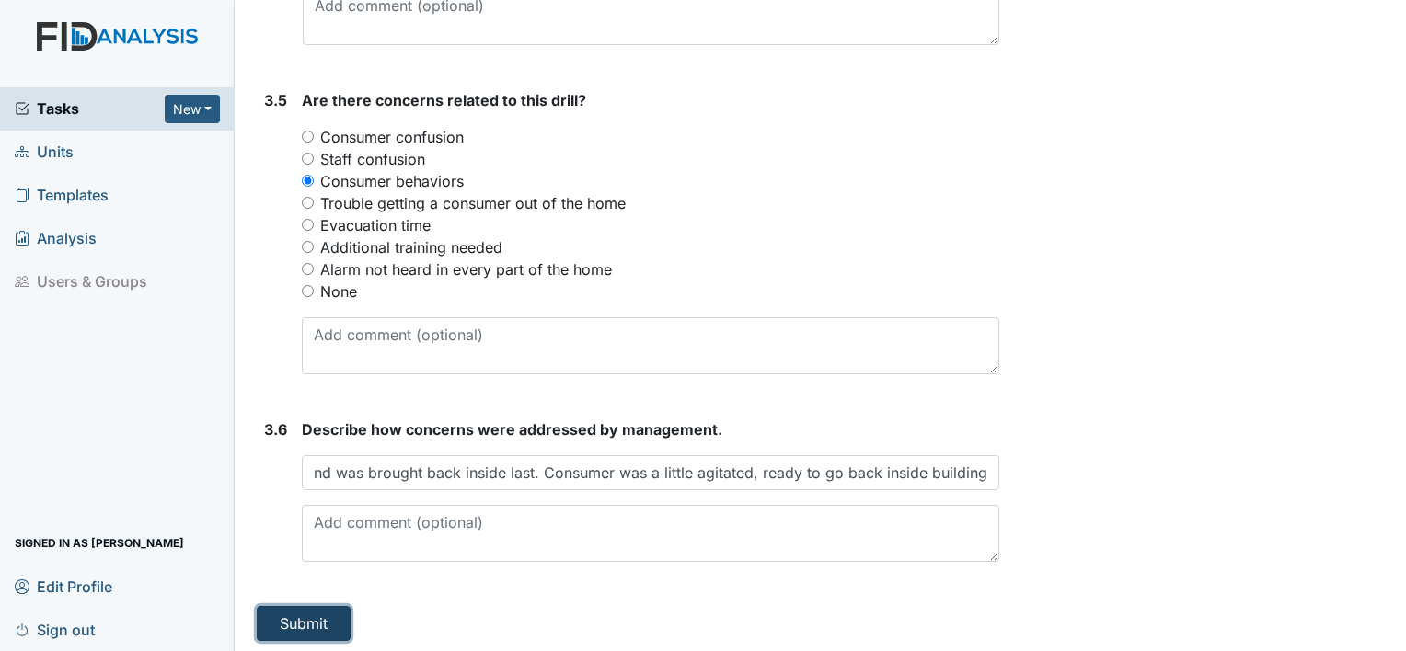
scroll to position [0, 0]
click at [322, 617] on button "Submit" at bounding box center [304, 623] width 94 height 35
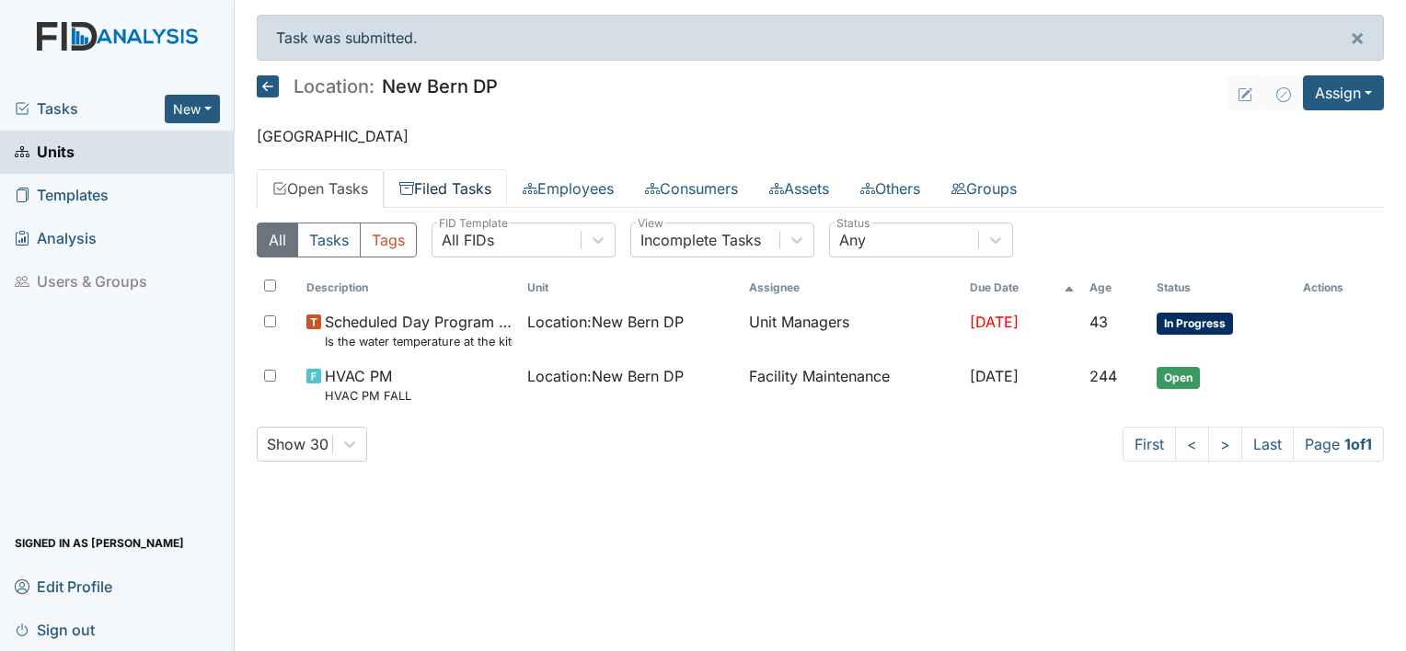
click at [432, 184] on link "Filed Tasks" at bounding box center [445, 188] width 123 height 39
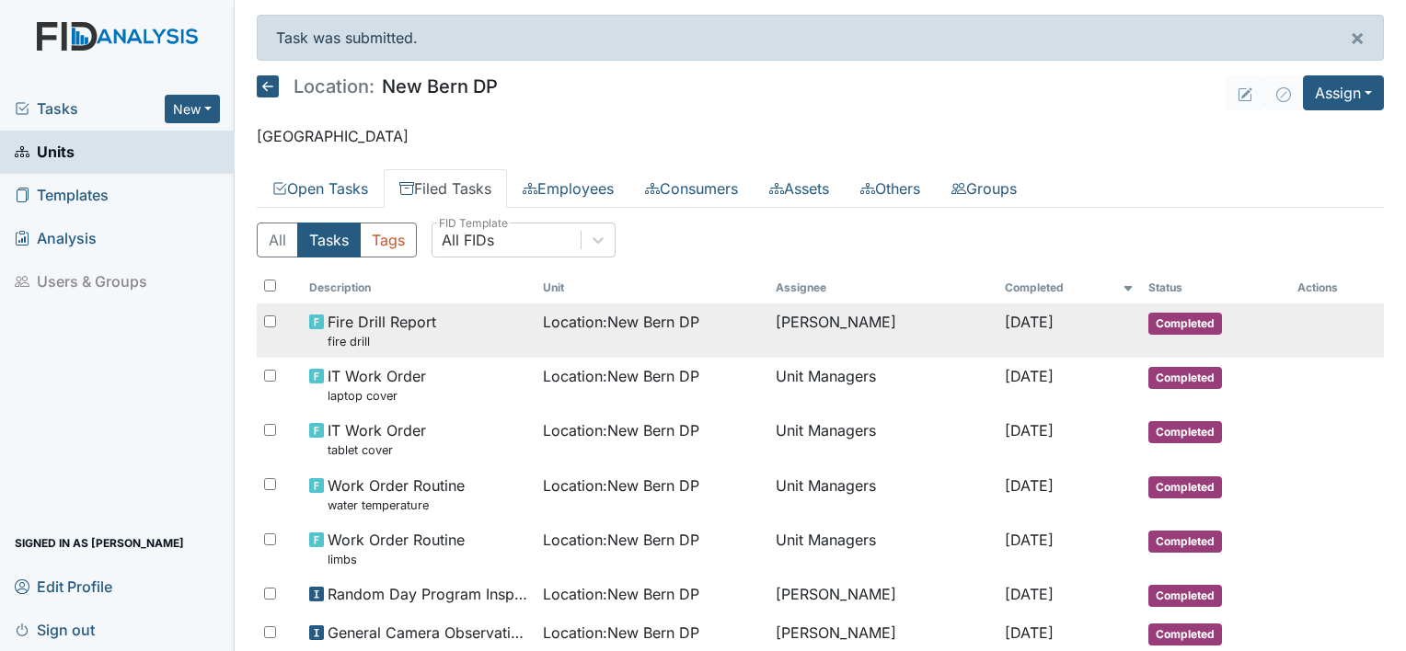
click at [403, 322] on span "Fire Drill Report fire drill" at bounding box center [382, 331] width 109 height 40
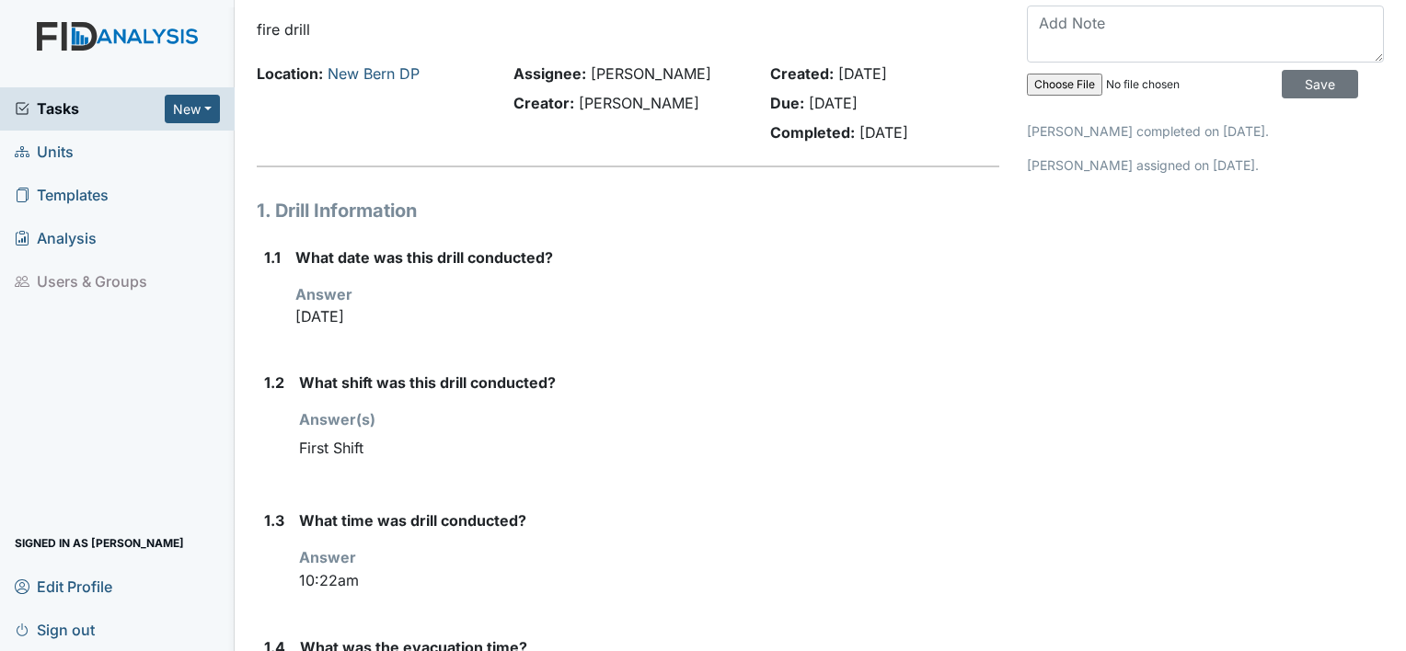
scroll to position [48, 0]
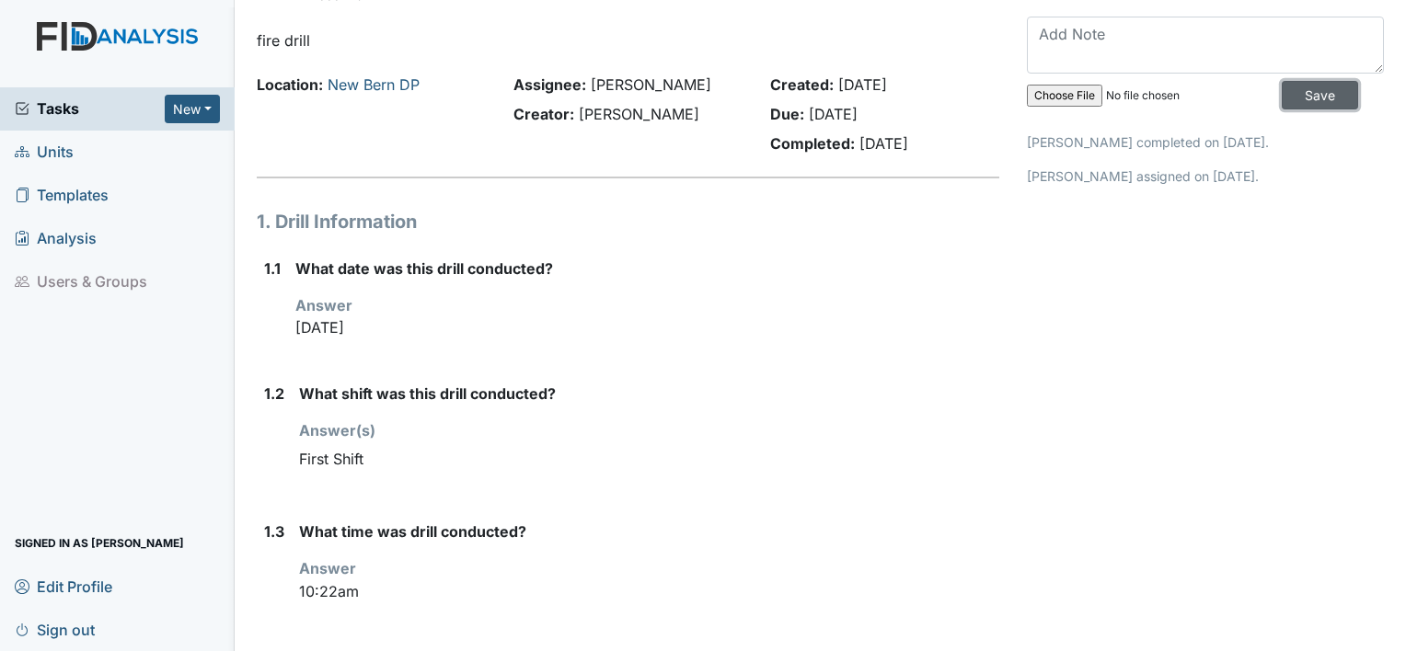
click at [1307, 92] on input "Save" at bounding box center [1320, 95] width 76 height 29
click at [26, 627] on icon at bounding box center [22, 631] width 11 height 10
